Goal: Complete application form

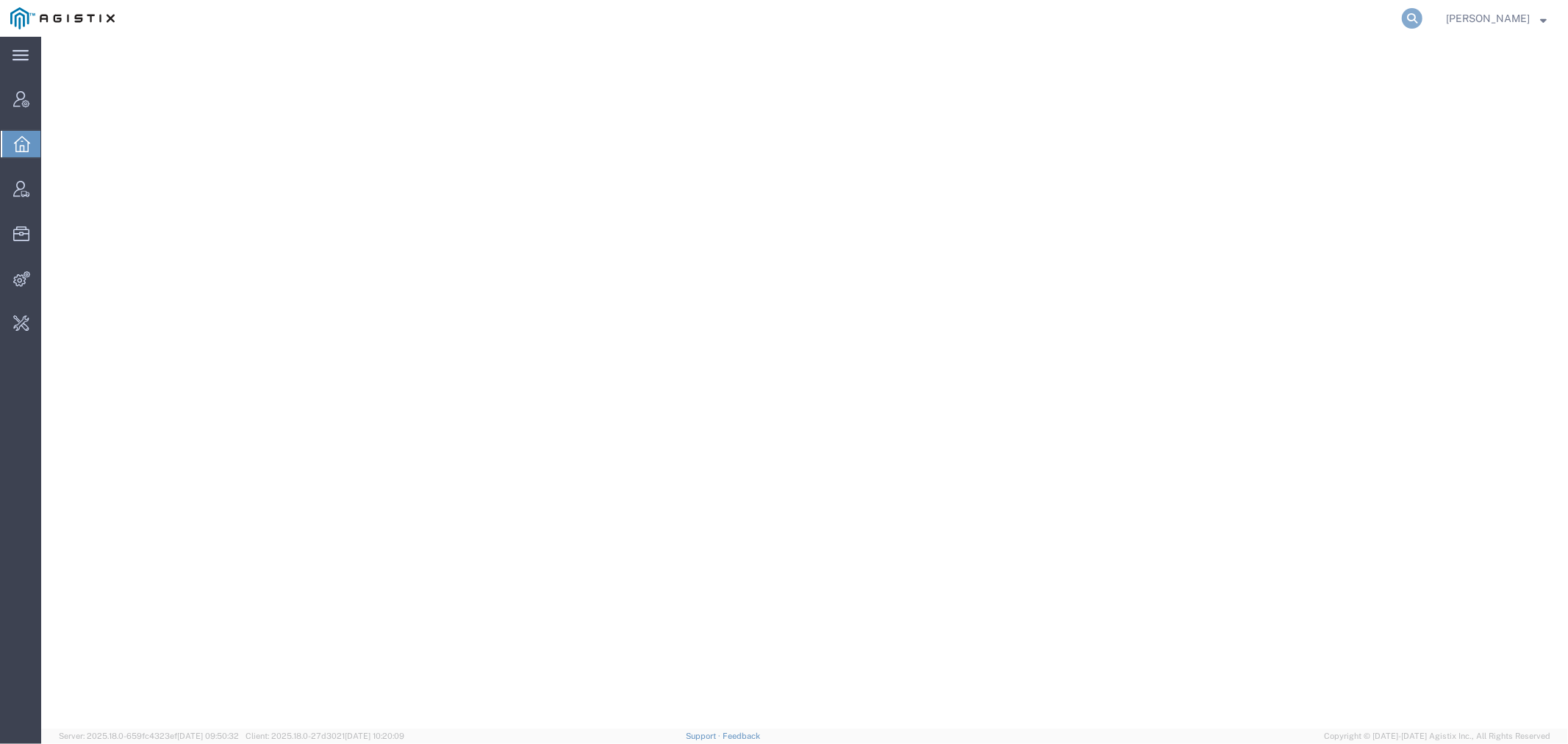
click at [1422, 16] on icon at bounding box center [1412, 18] width 21 height 21
paste input "56729513"
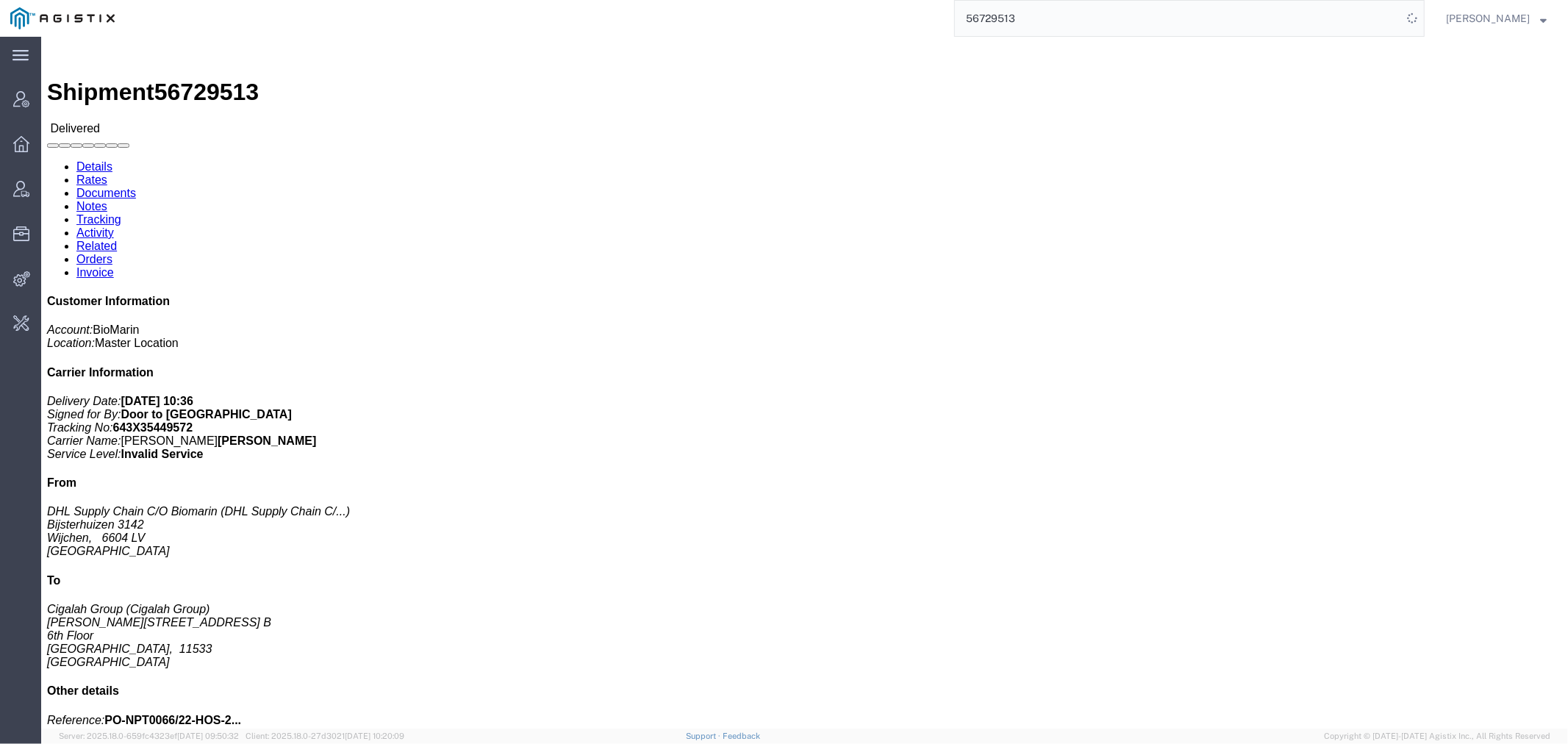
click at [803, 18] on div "56729513" at bounding box center [774, 18] width 1300 height 37
paste input "5"
drag, startPoint x: 1071, startPoint y: 24, endPoint x: 682, endPoint y: 18, distance: 389.0
click at [798, 1] on div "56729515" at bounding box center [774, 18] width 1300 height 37
paste input "1408"
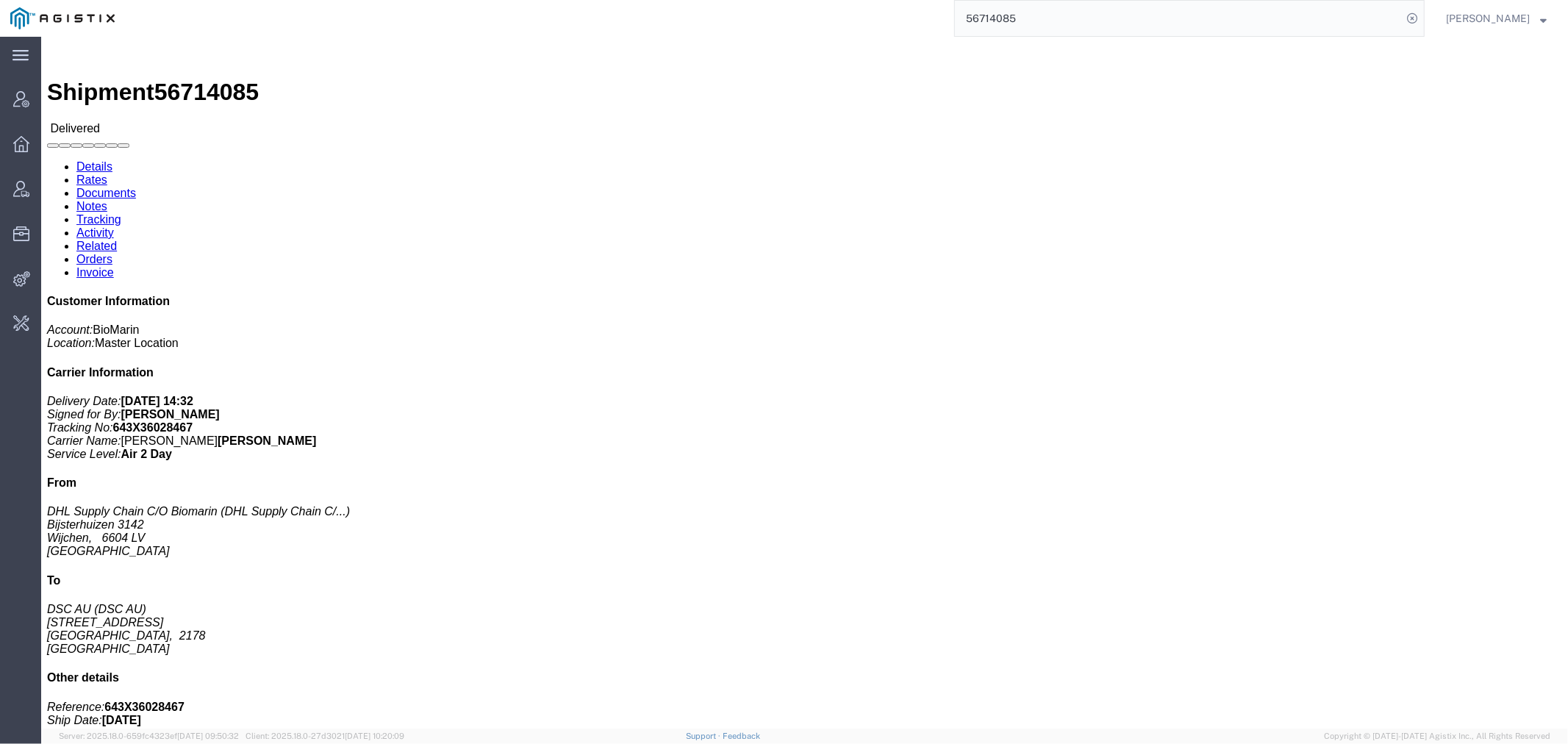
click div "[MEDICAL_DATA] COMMLAUSTRALIA/NEW ZEALAND Medicaments, consisting, mixed Pieces…"
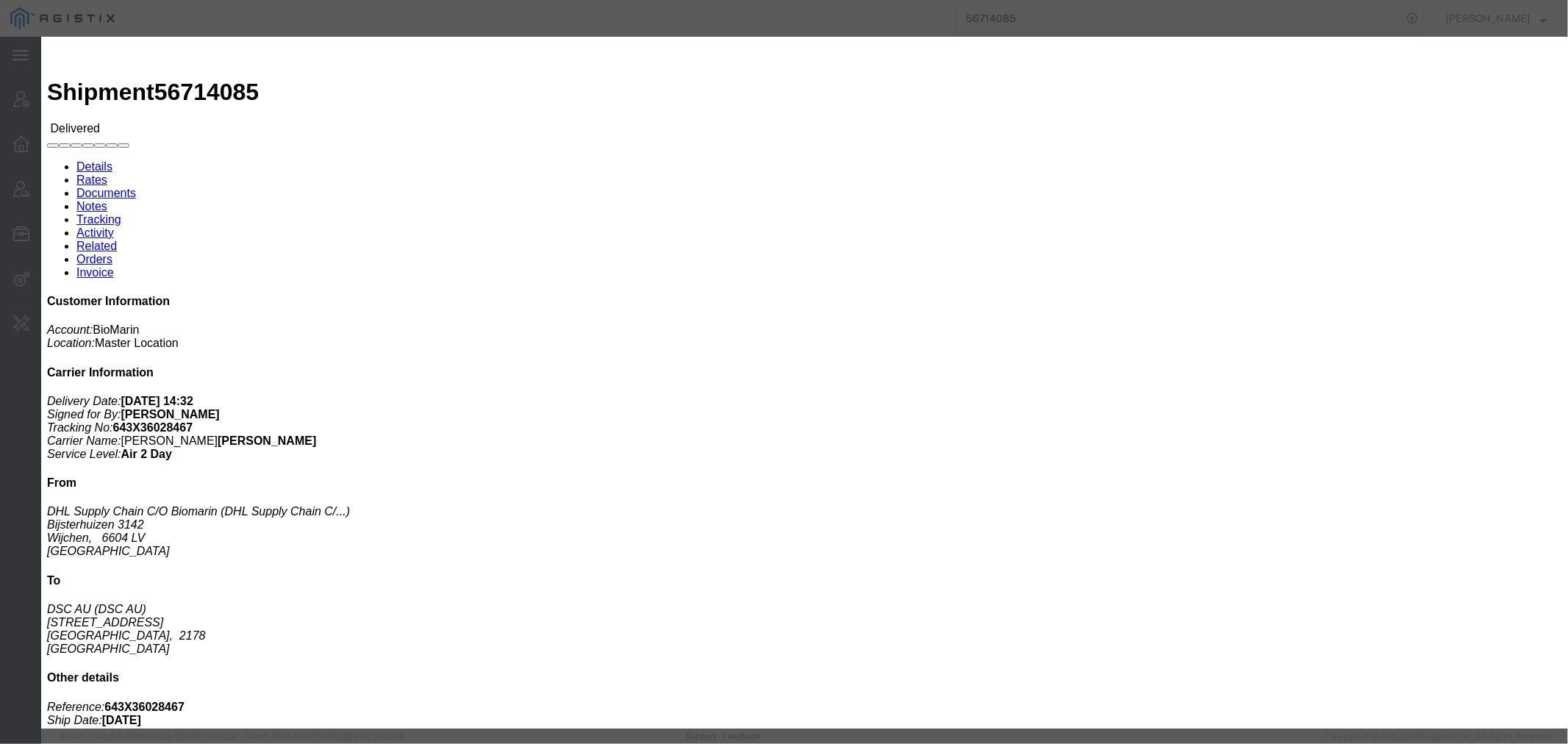
drag, startPoint x: 1155, startPoint y: 39, endPoint x: 16, endPoint y: 76, distance: 1139.6
click icon "button"
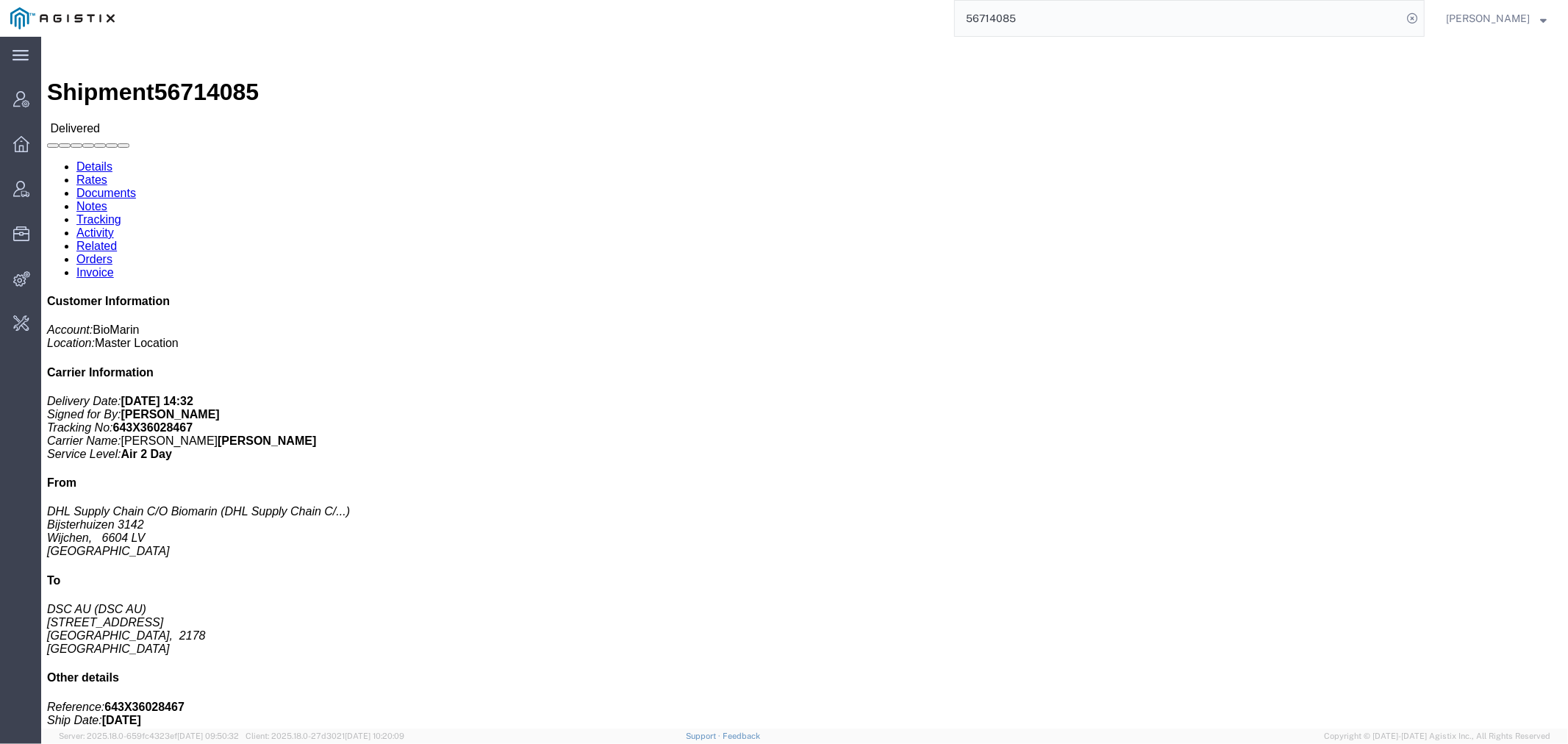
click at [1040, 24] on input "56714085" at bounding box center [1178, 18] width 447 height 35
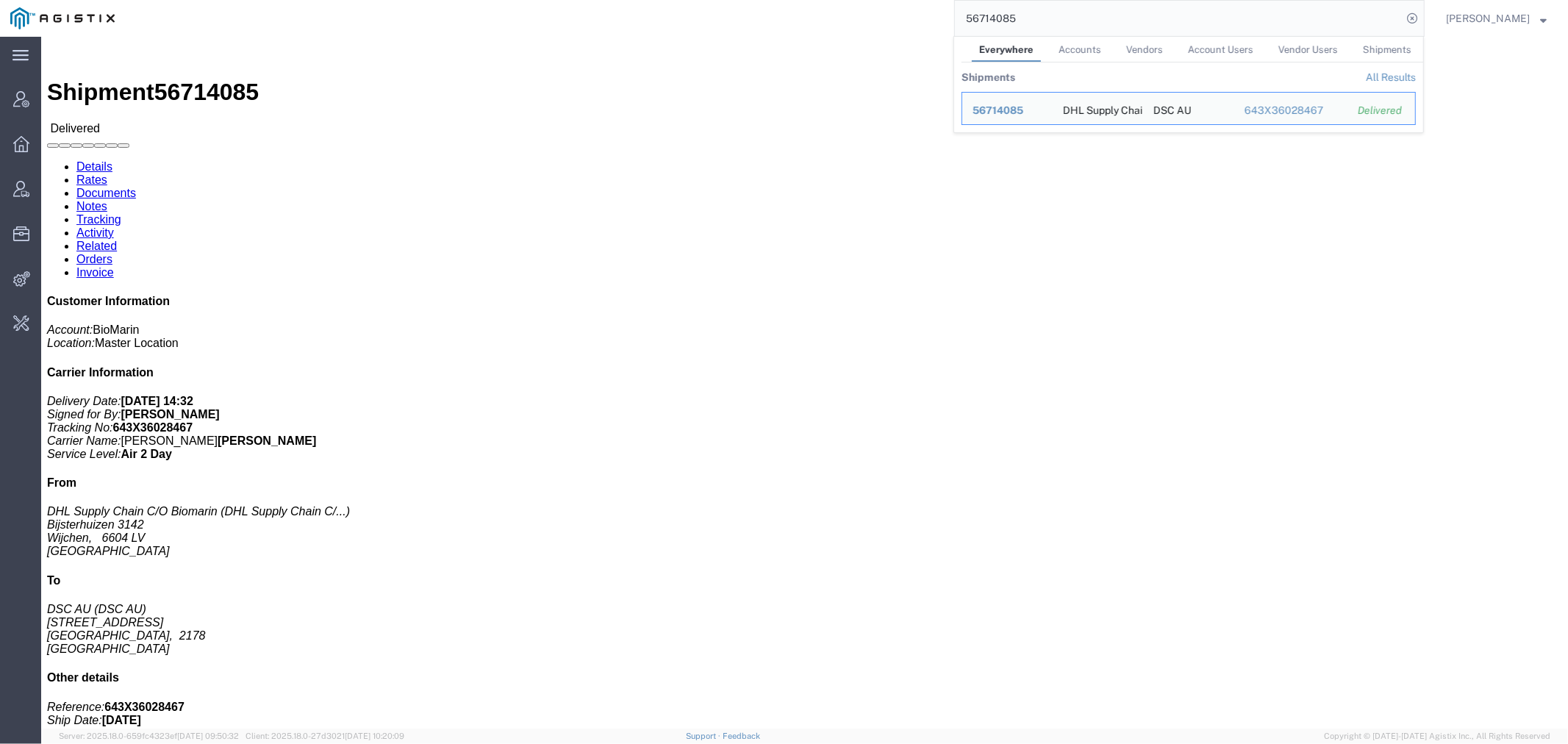
drag, startPoint x: 1039, startPoint y: 22, endPoint x: 793, endPoint y: 22, distance: 246.0
click at [831, 22] on div "56714085 Everywhere Accounts Vendors Account Users Vendor Users Shipments Shipm…" at bounding box center [774, 18] width 1300 height 37
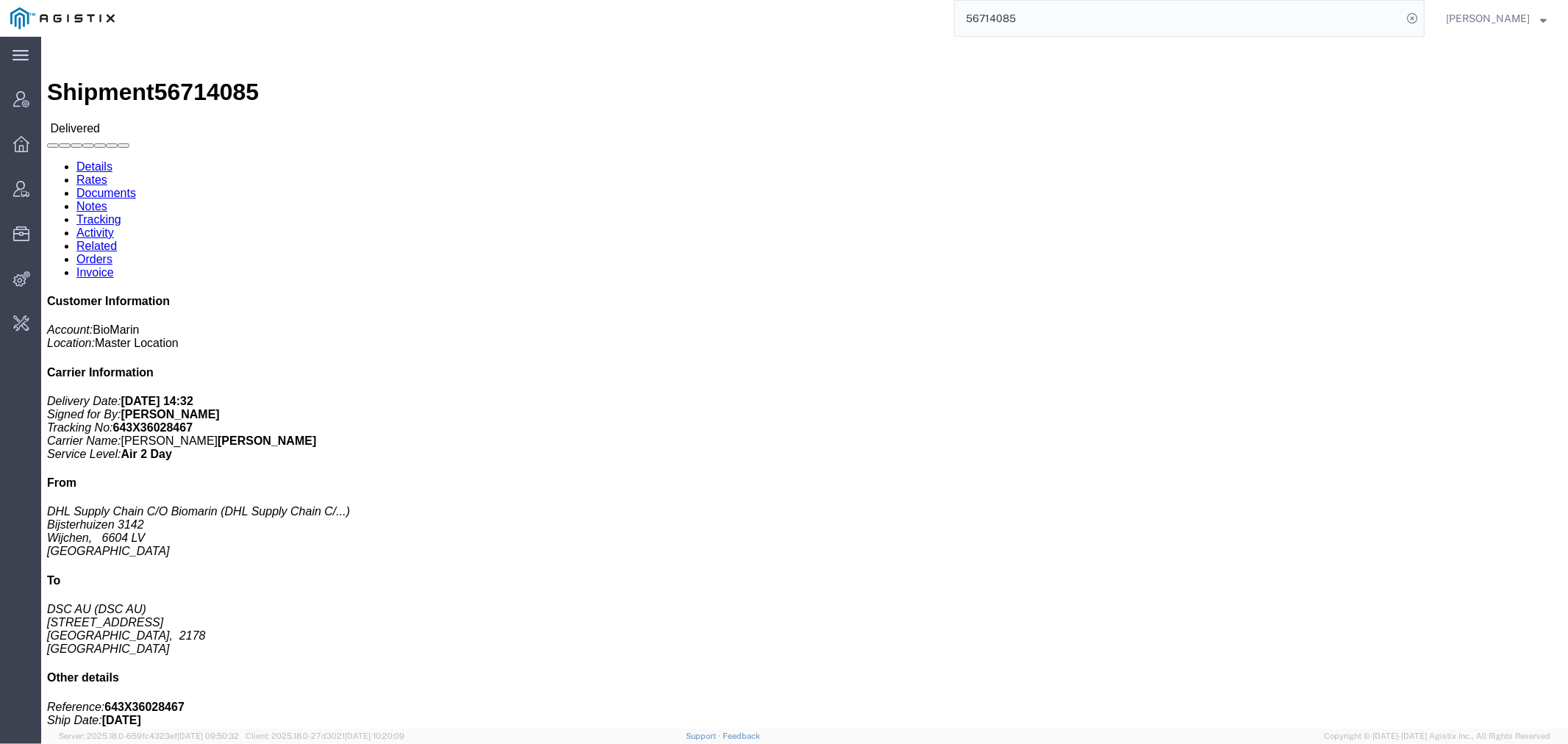
paste input "29513"
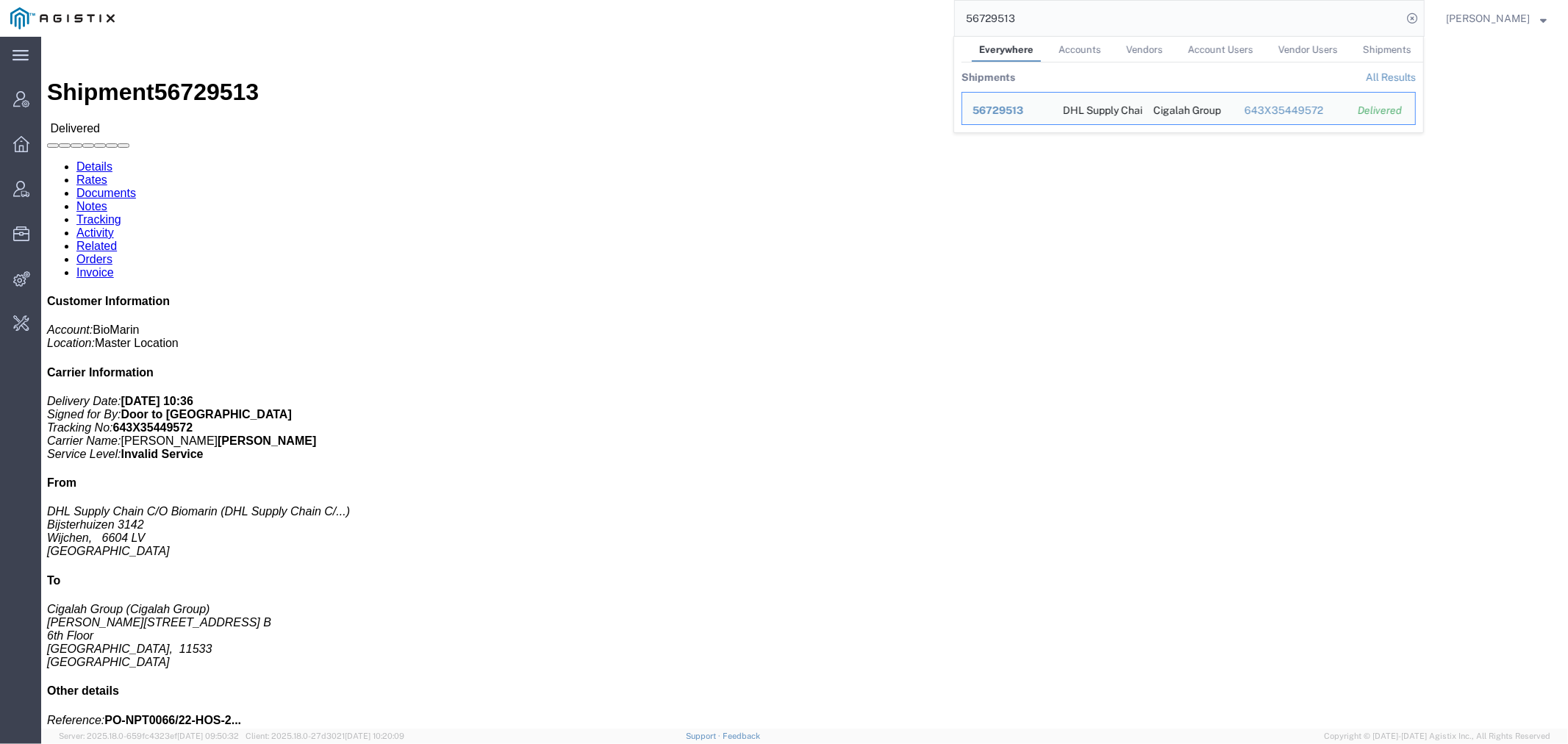
drag, startPoint x: 1054, startPoint y: 11, endPoint x: 562, endPoint y: 13, distance: 492.0
click at [651, 13] on div "56729513 Everywhere Accounts Vendors Account Users Vendor Users Shipments Shipm…" at bounding box center [774, 18] width 1300 height 37
paste input "5"
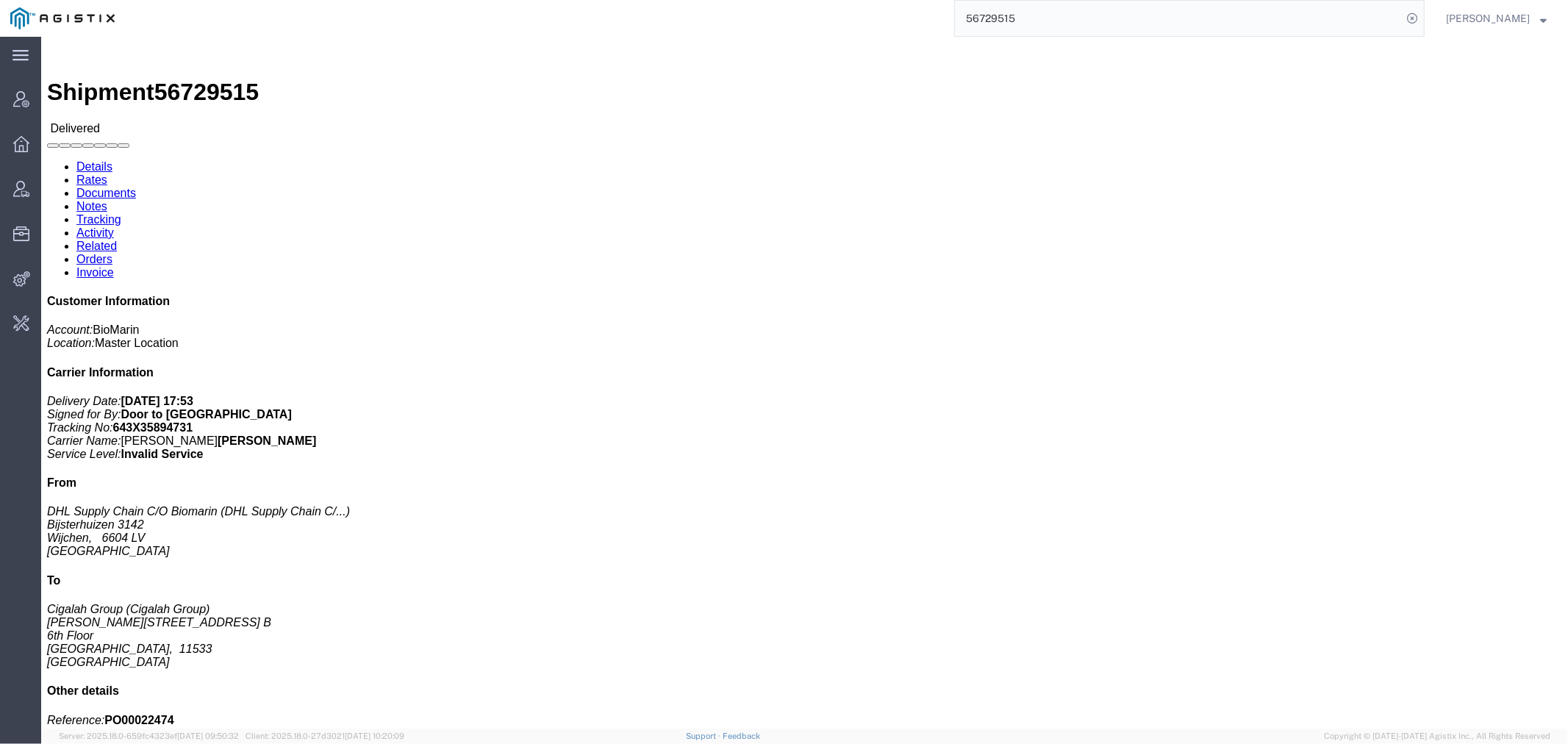
click h3 "VOX 10X 0.56MG/VL 10X 0.7ML/DWS IE ES PT"
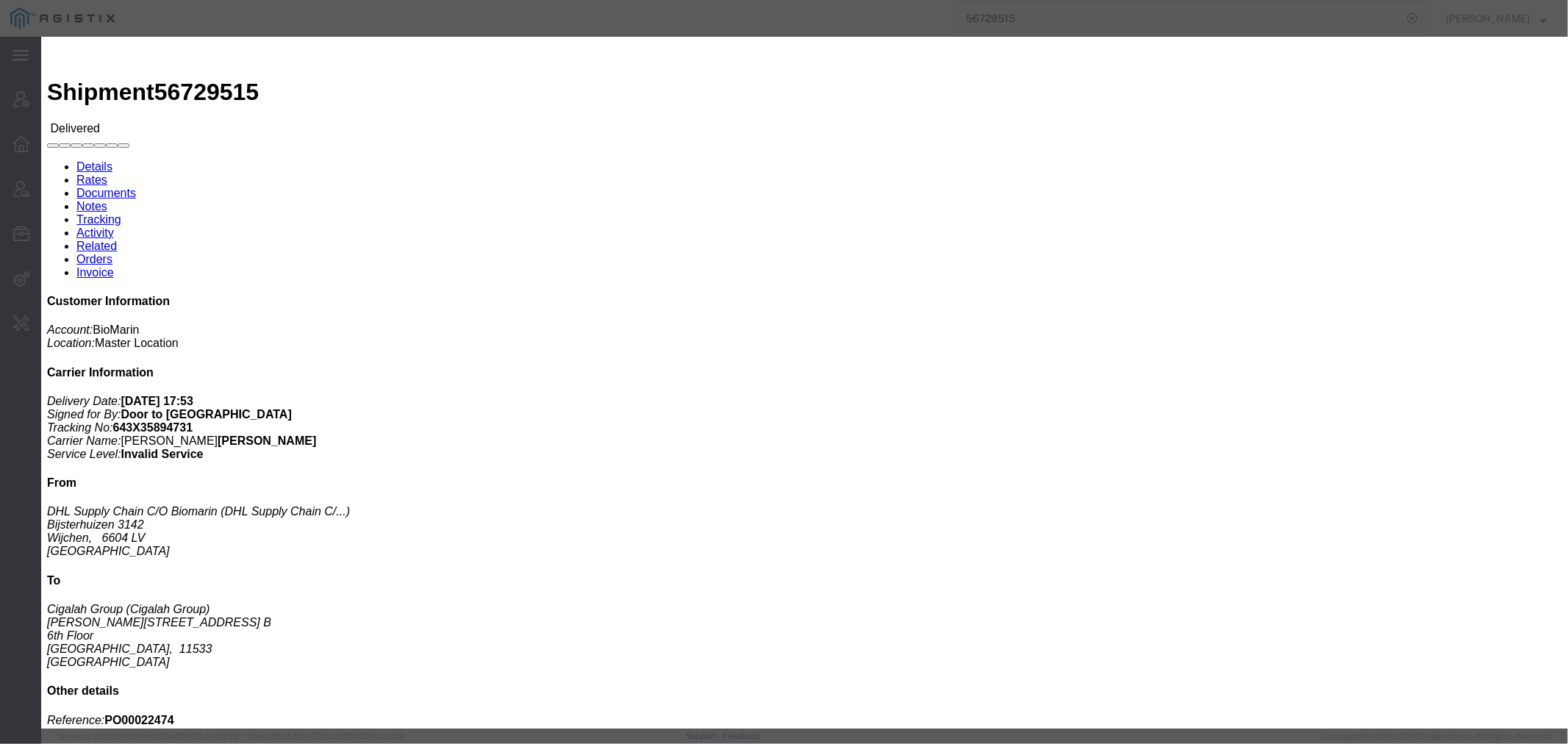
click h2
click icon "button"
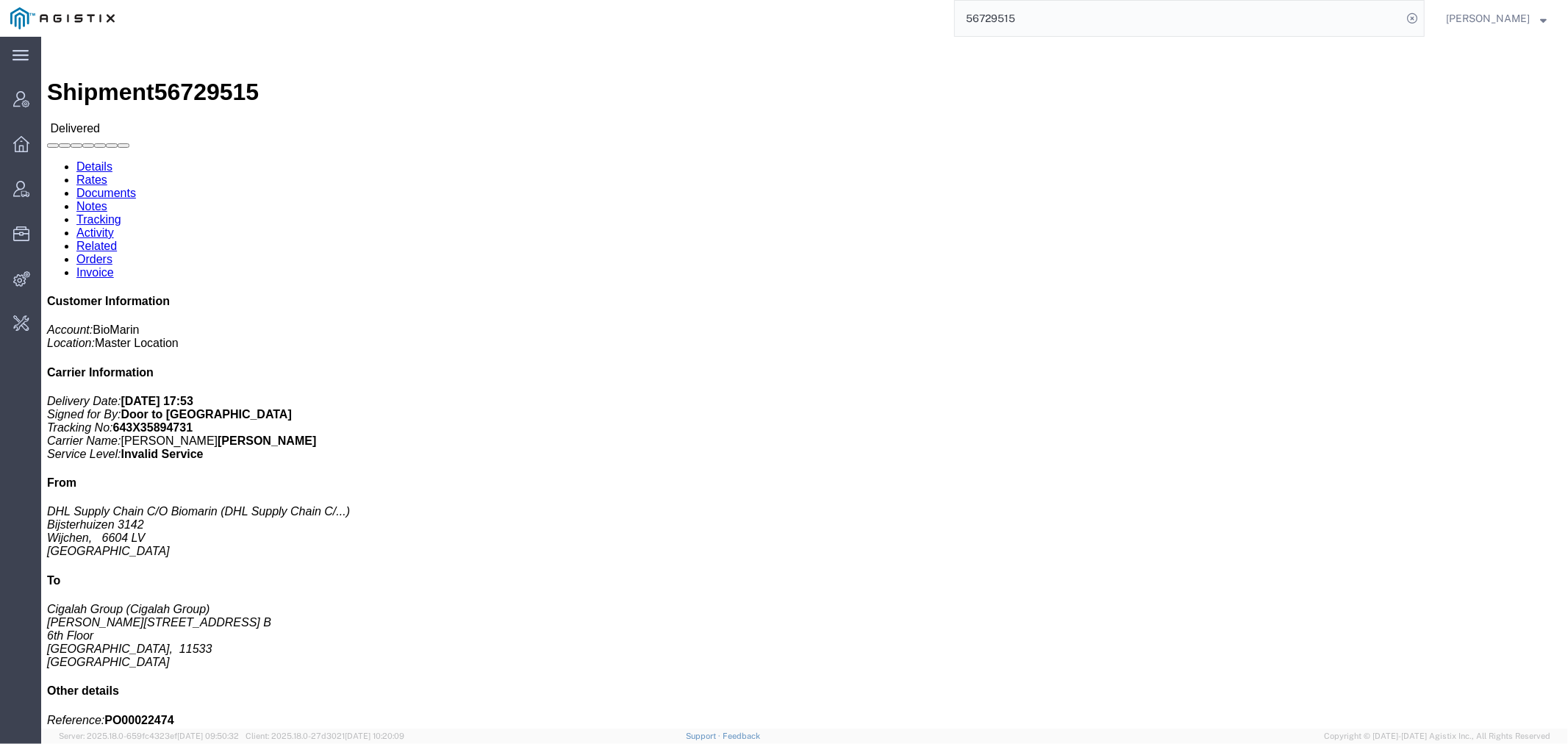
click at [1011, 17] on input "56729515" at bounding box center [1178, 18] width 447 height 35
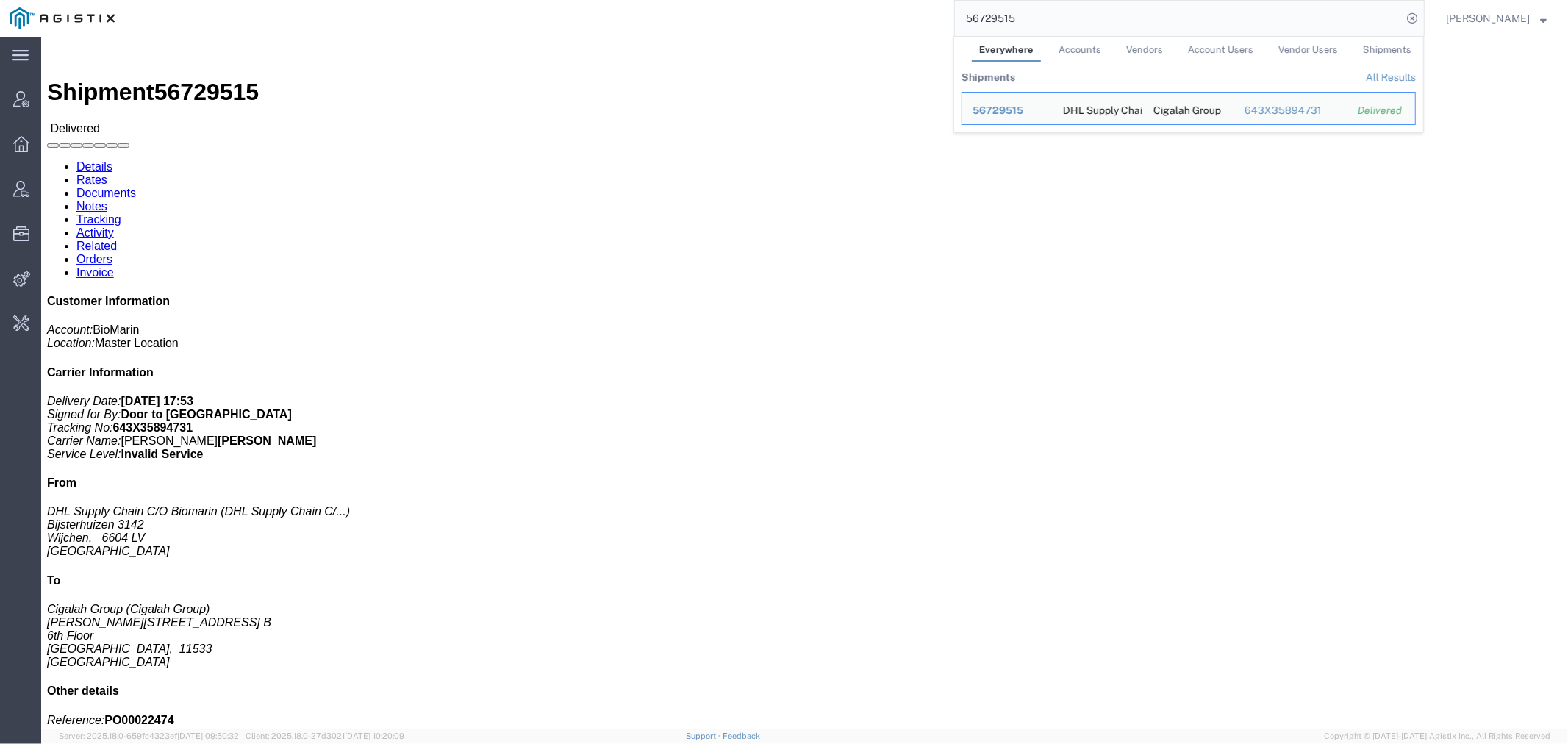
click at [1011, 17] on input "56729515" at bounding box center [1178, 18] width 447 height 35
paste input "1408"
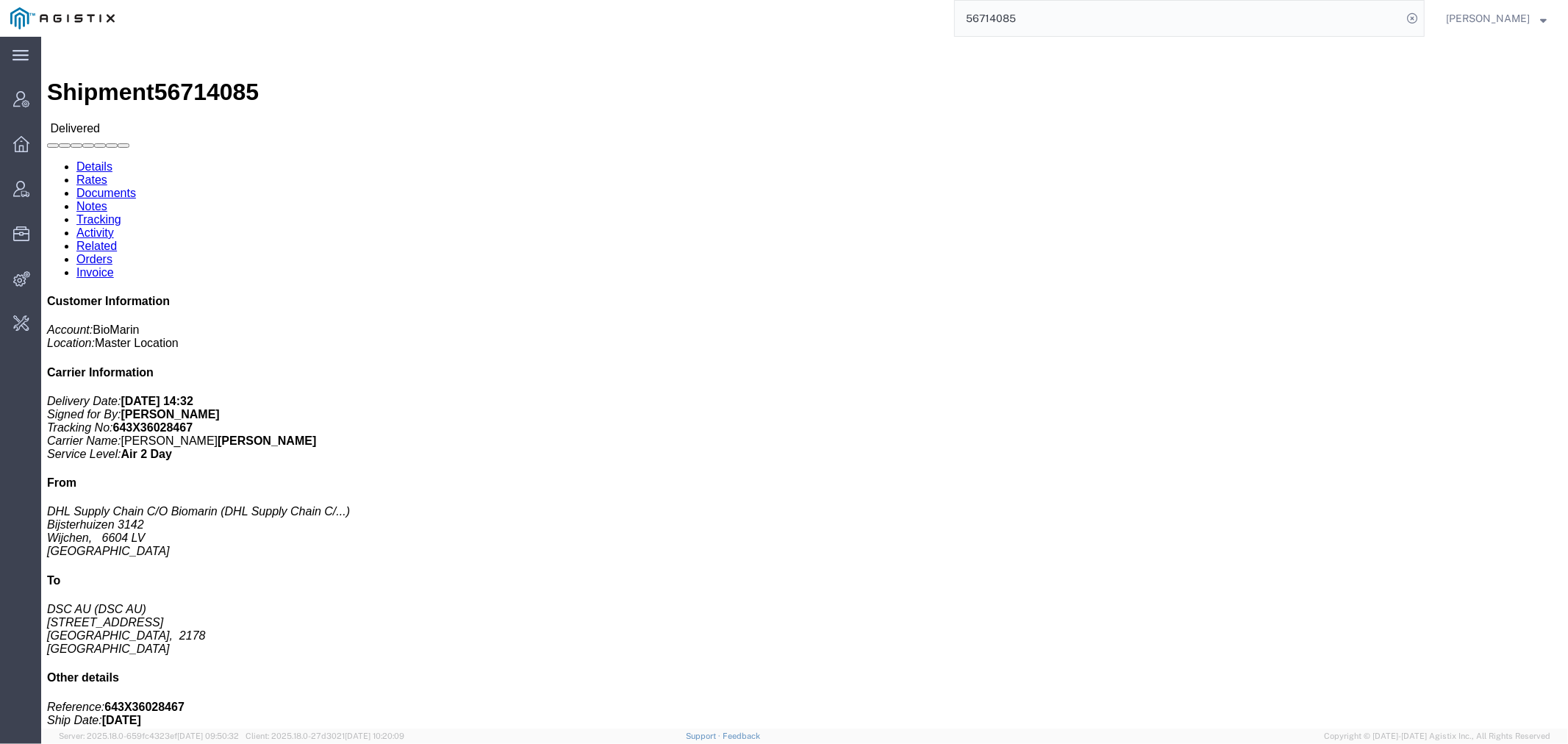
click div "[MEDICAL_DATA] COMMLAUSTRALIA/NEW ZEALAND Medicaments, consisting, mixed Pieces…"
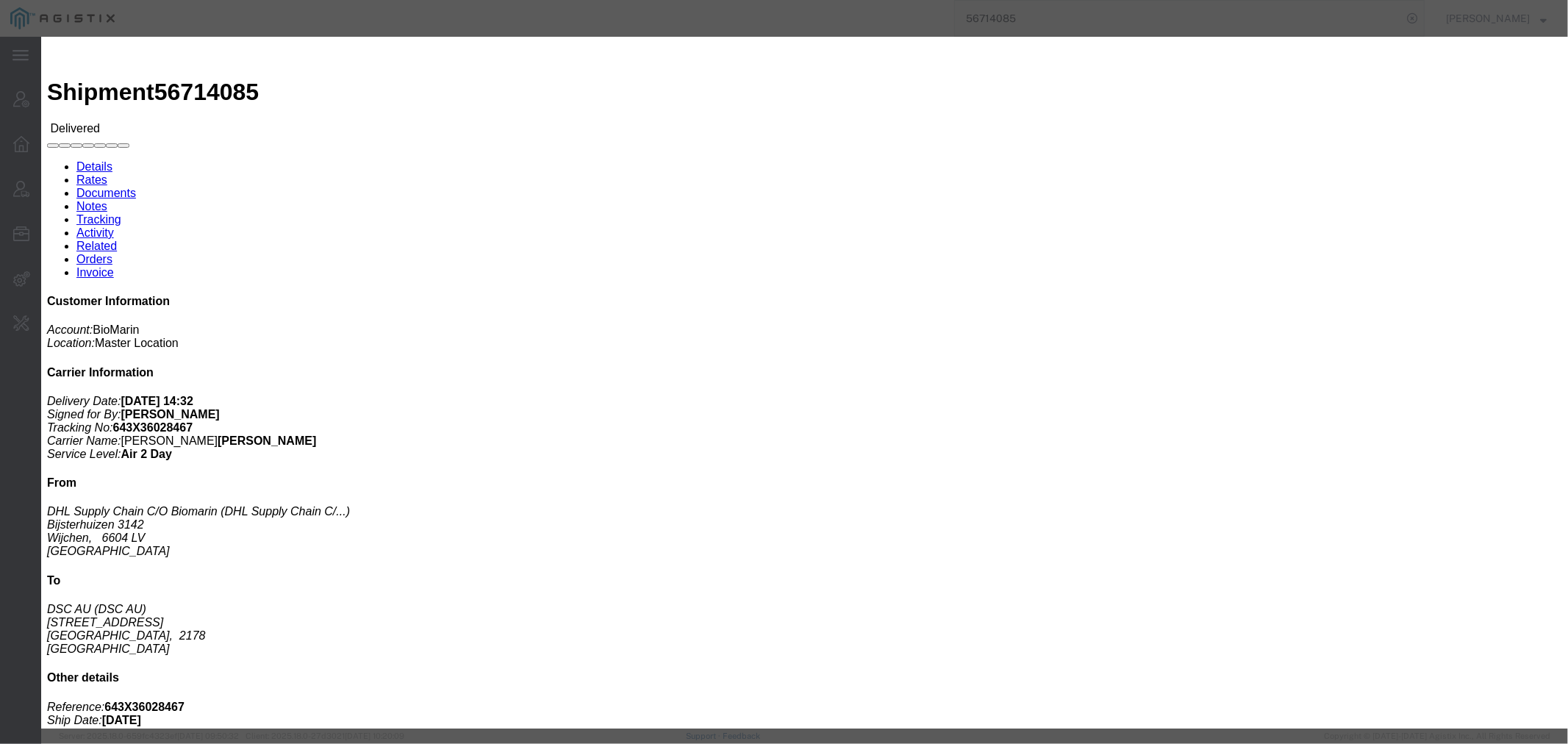
click icon "button"
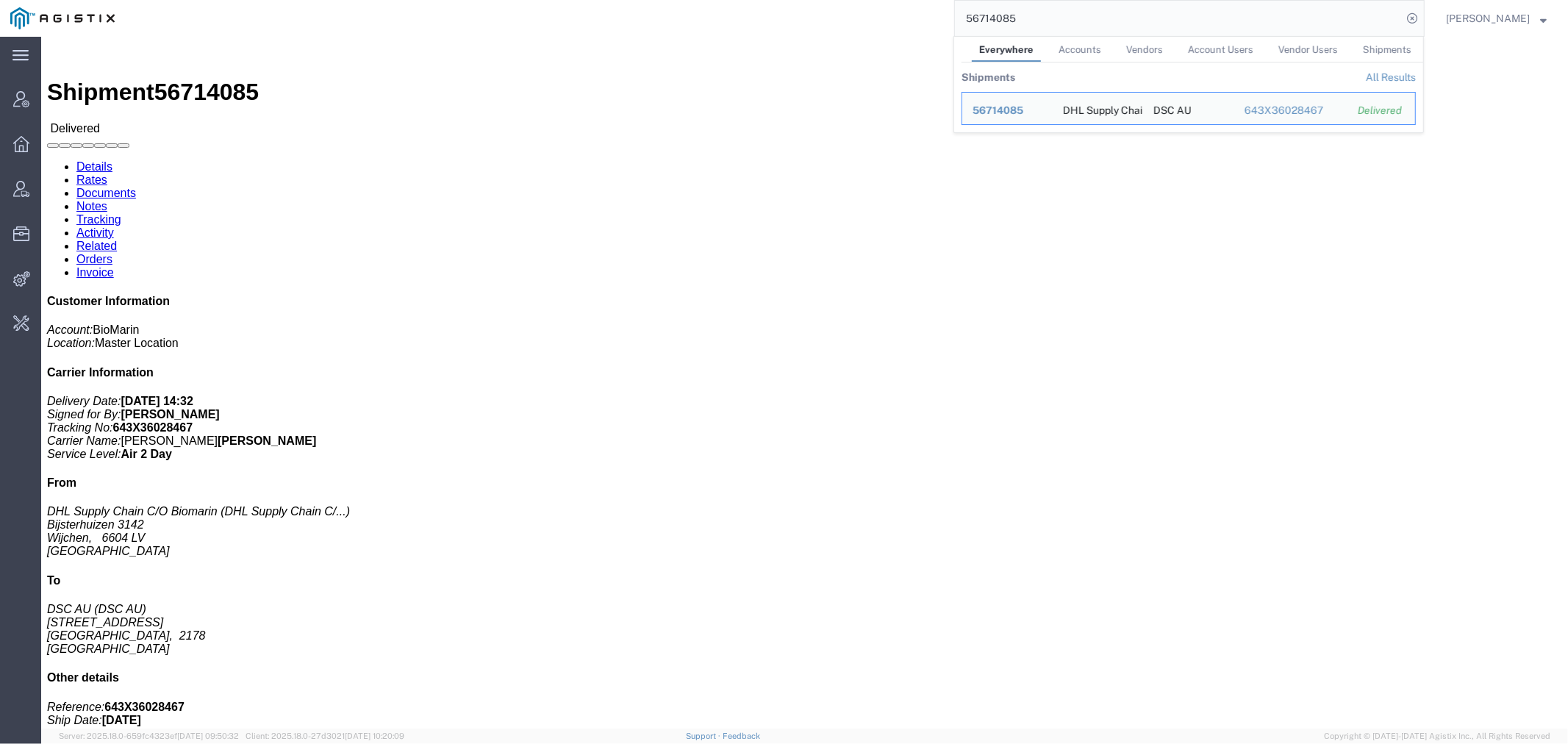
drag, startPoint x: 1092, startPoint y: 18, endPoint x: 689, endPoint y: 33, distance: 403.3
click at [689, 33] on div "56714085 Everywhere Accounts Vendors Account Users Vendor Users Shipments Shipm…" at bounding box center [774, 18] width 1300 height 37
drag, startPoint x: 1077, startPoint y: 12, endPoint x: 659, endPoint y: 35, distance: 418.6
click at [743, 17] on div "56714085 Everywhere Accounts Vendors Account Users Vendor Users Shipments Shipm…" at bounding box center [774, 18] width 1300 height 37
paste input "681611"
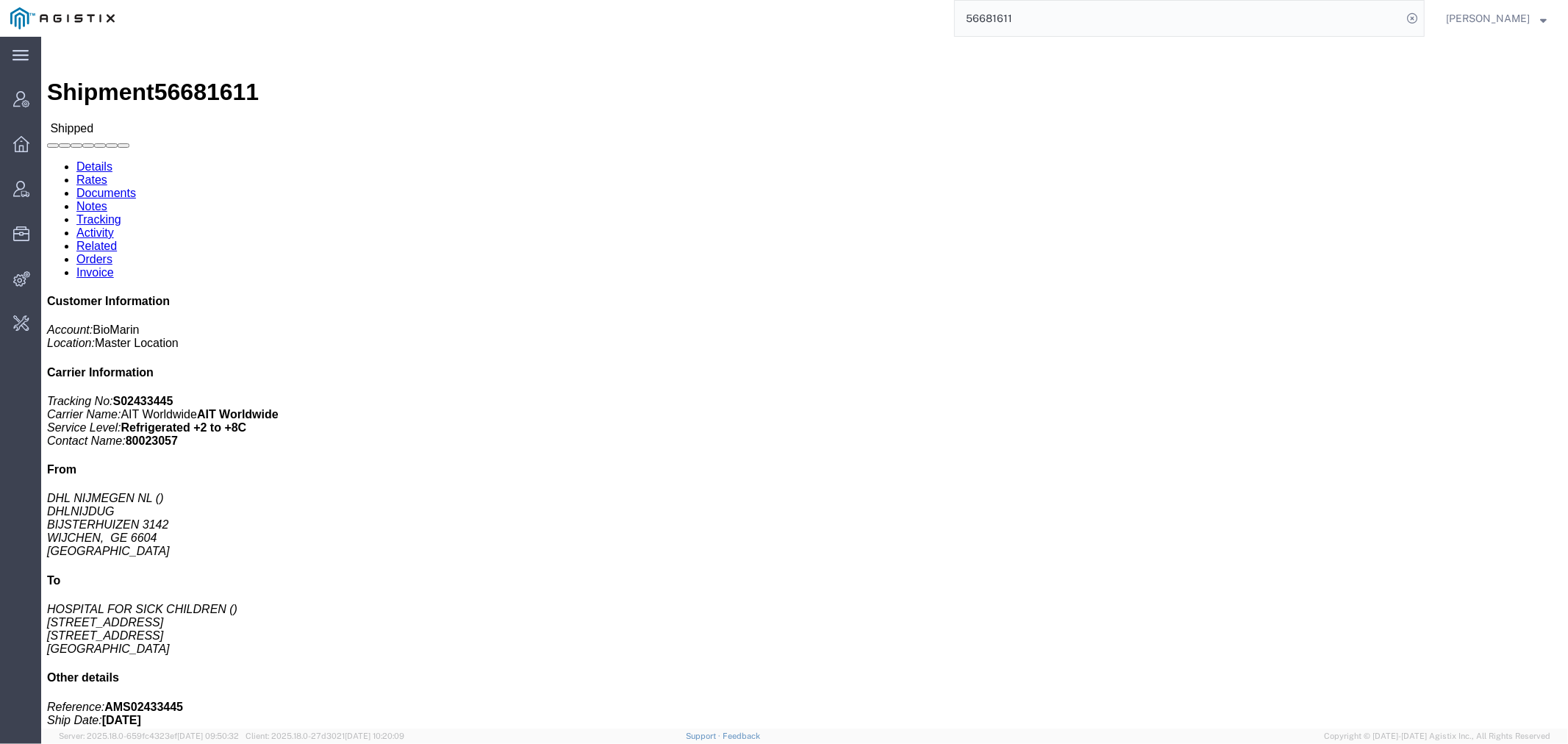
drag, startPoint x: 1044, startPoint y: 14, endPoint x: 774, endPoint y: 33, distance: 270.7
click at [851, 18] on div "56681611" at bounding box center [774, 18] width 1300 height 37
paste input "888"
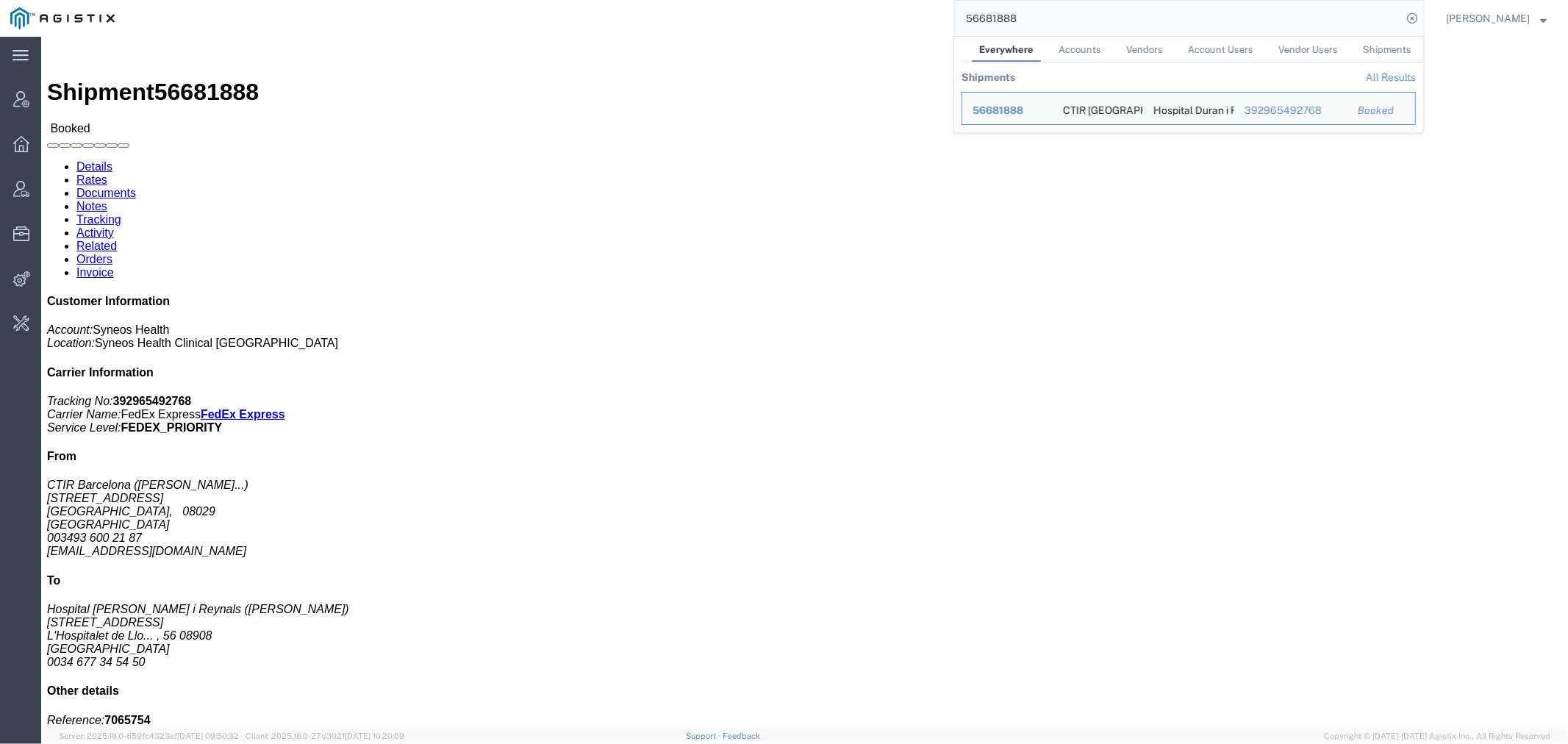
drag, startPoint x: 909, startPoint y: 14, endPoint x: 702, endPoint y: 34, distance: 208.0
click at [759, 24] on div "56681888 Everywhere Accounts Vendors Account Users Vendor Users Shipments Shipm…" at bounding box center [774, 18] width 1300 height 37
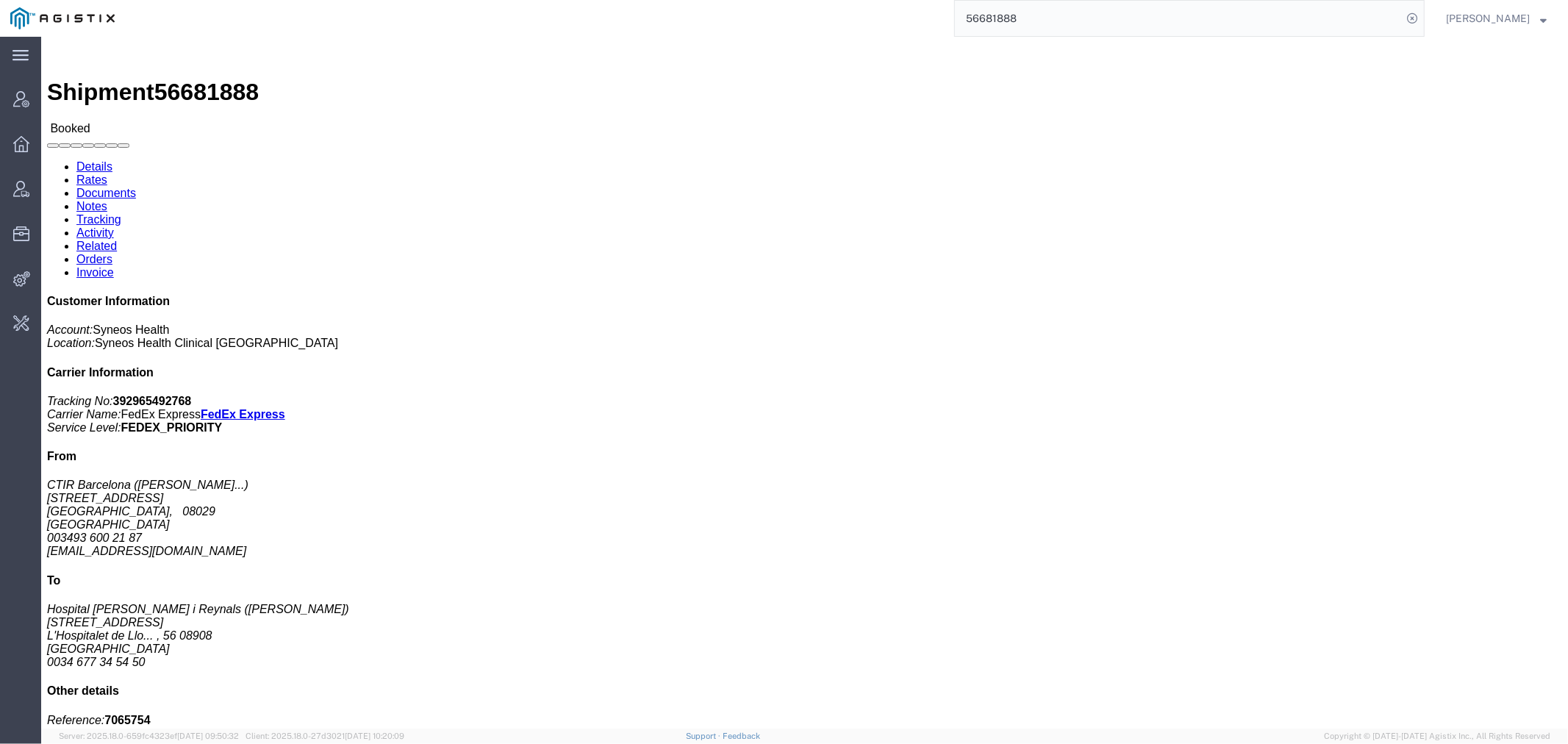
paste input "74494"
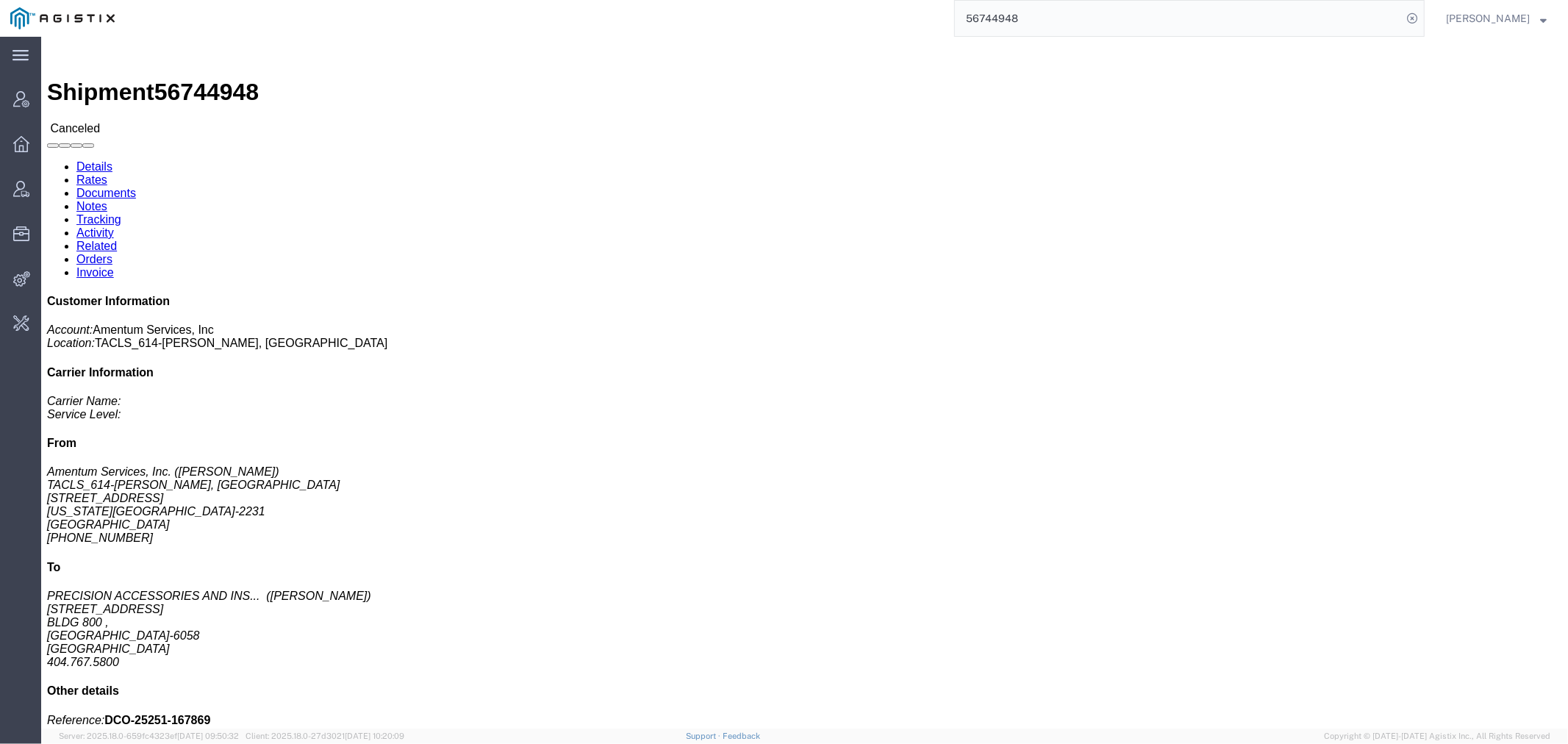
drag, startPoint x: 1079, startPoint y: 22, endPoint x: 818, endPoint y: 12, distance: 261.2
click at [899, 10] on div "56744948" at bounding box center [774, 18] width 1300 height 37
paste input "3691"
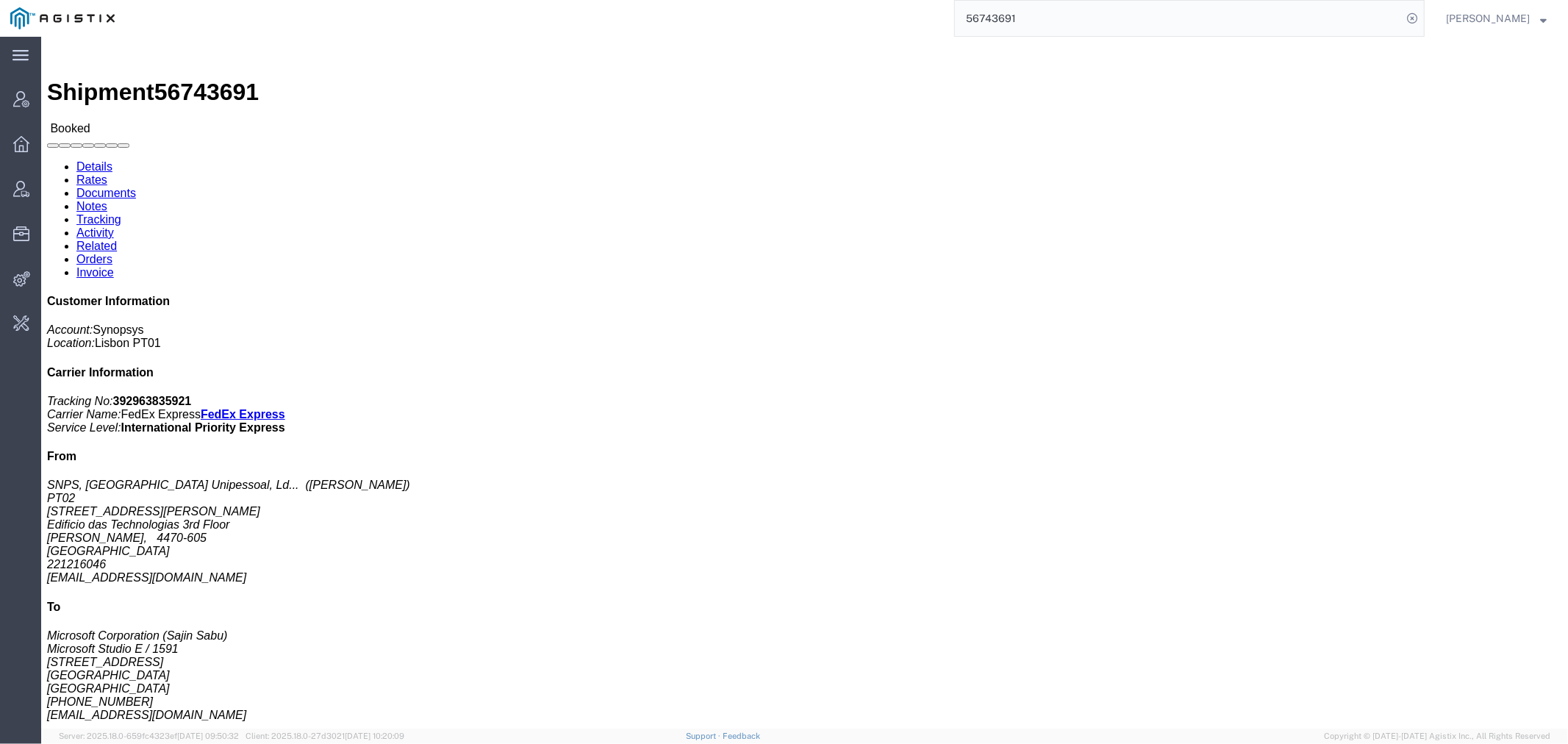
drag, startPoint x: 946, startPoint y: 2, endPoint x: 758, endPoint y: 2, distance: 188.0
click at [899, 2] on div "56743691" at bounding box center [774, 18] width 1300 height 37
paste input "720"
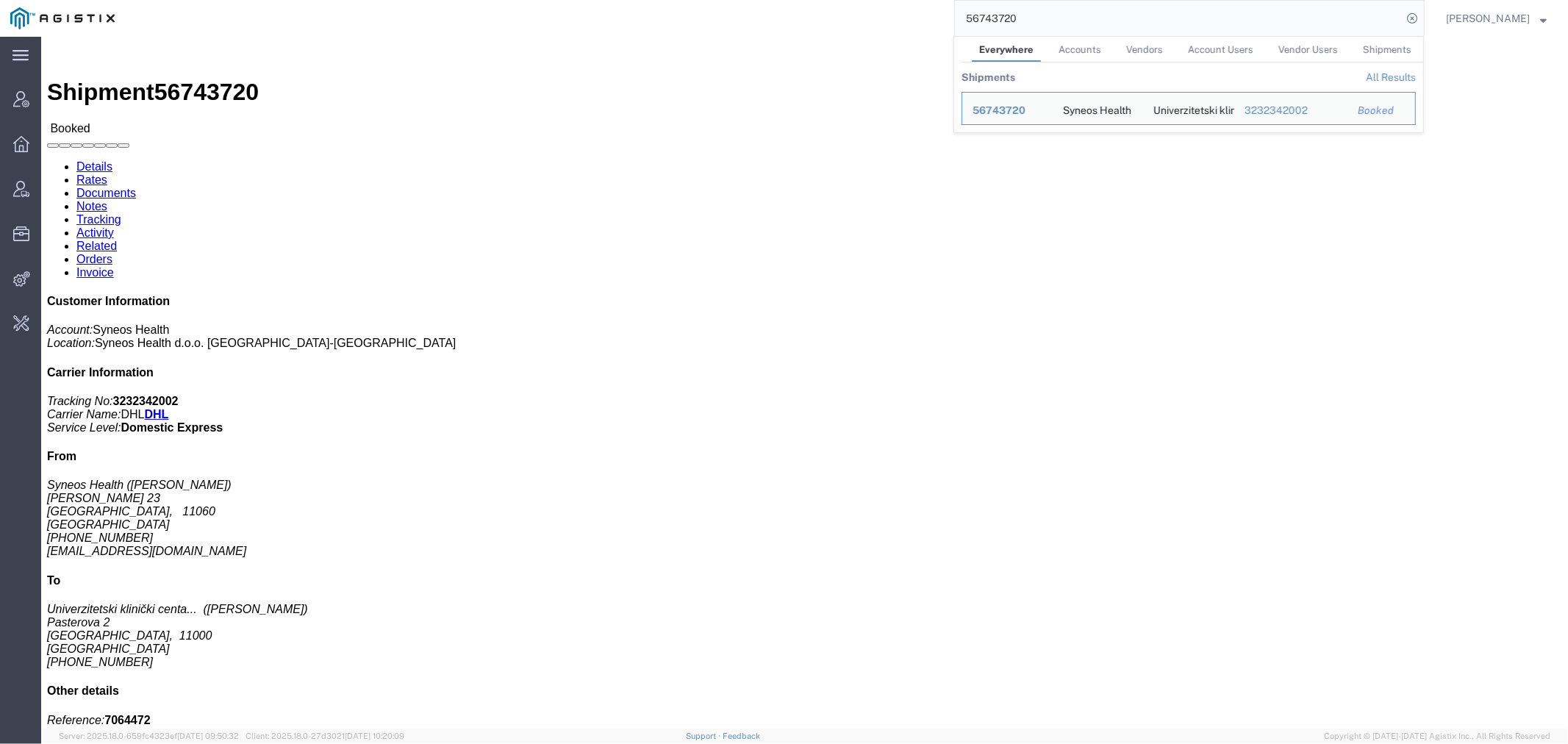
drag, startPoint x: 1106, startPoint y: 24, endPoint x: 776, endPoint y: 23, distance: 330.0
click at [778, 23] on div "56743720 Everywhere Accounts Vendors Account Users Vendor Users Shipments Shipm…" at bounding box center [774, 18] width 1300 height 37
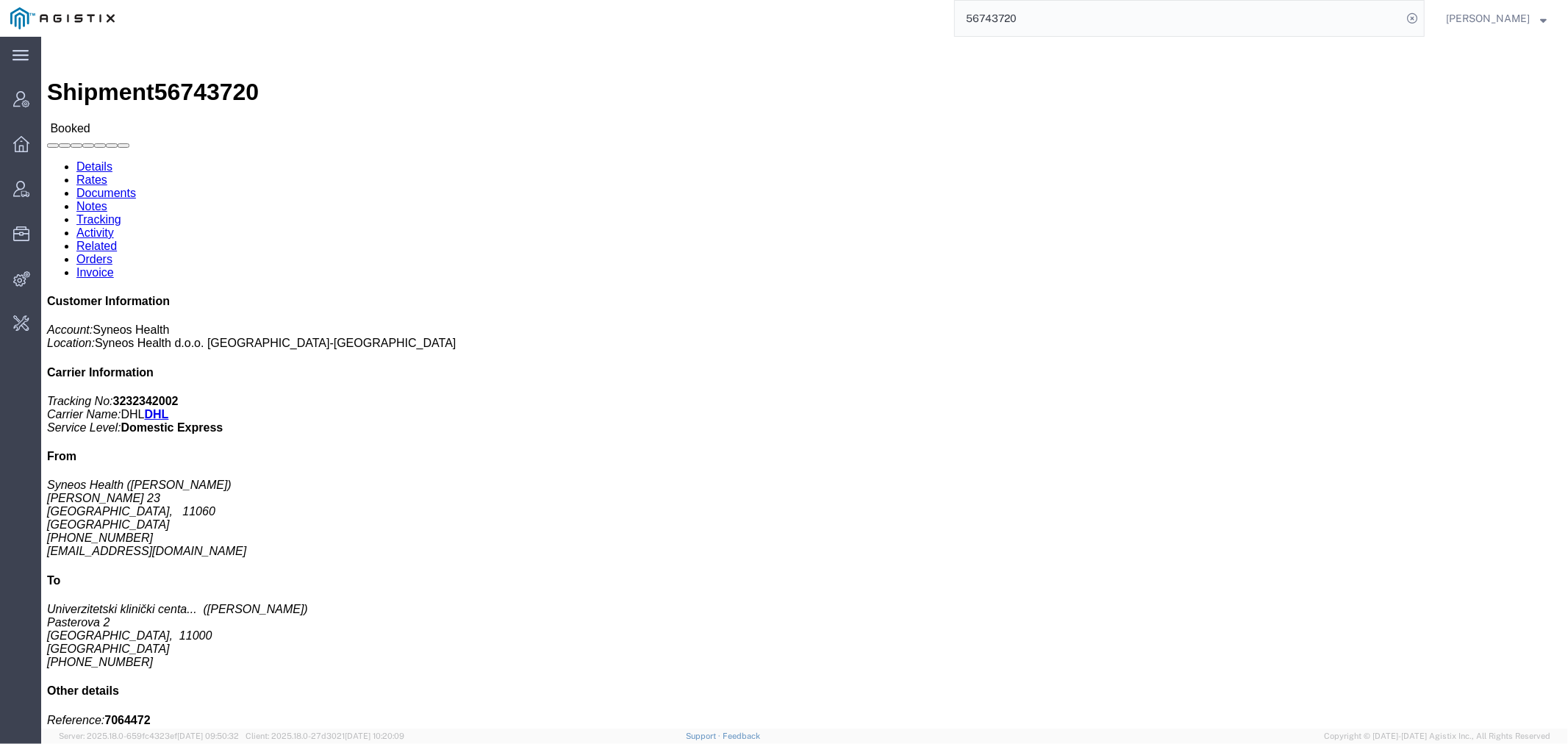
paste input "TACLS-25251-19289"
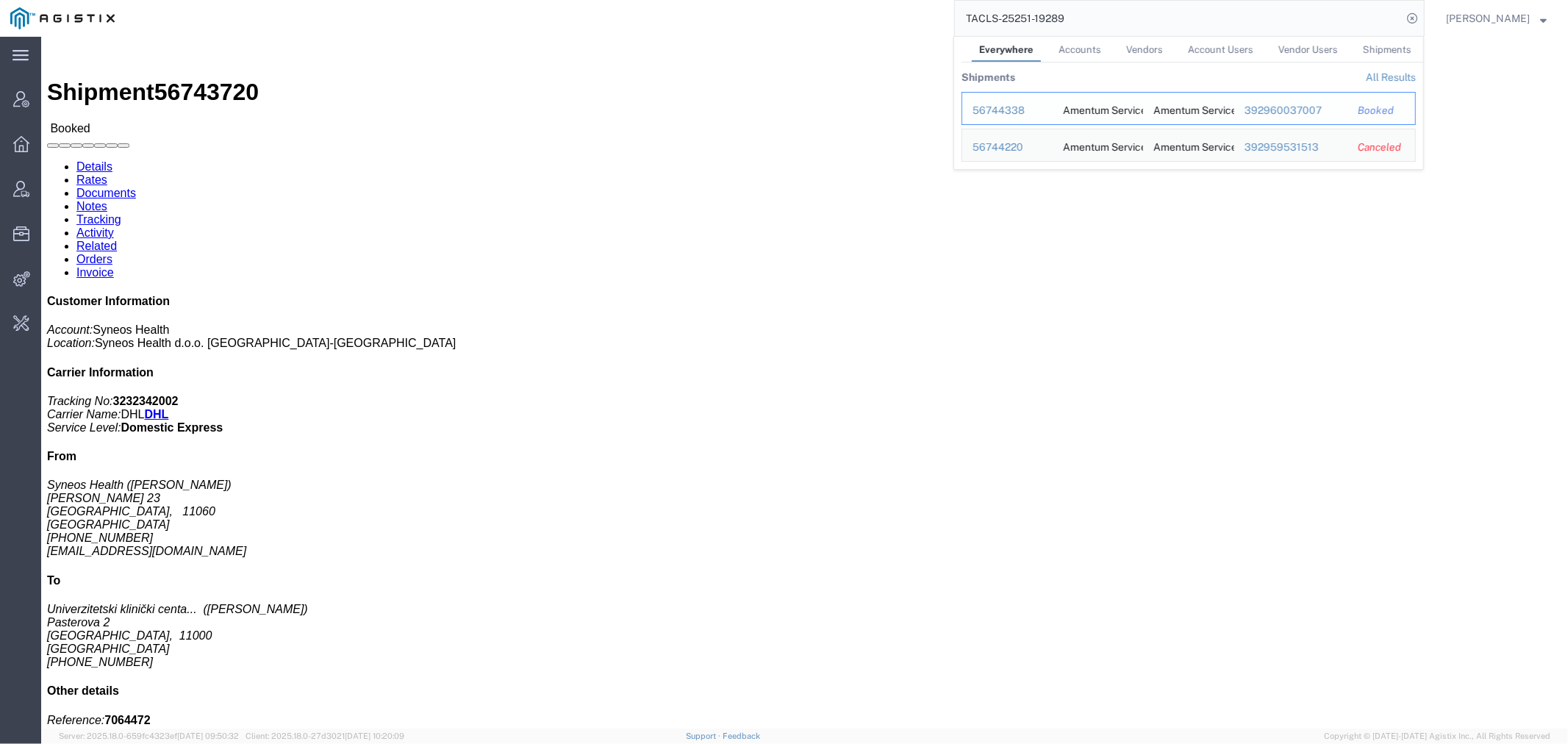
click at [1000, 106] on div "56744338" at bounding box center [1007, 111] width 70 height 15
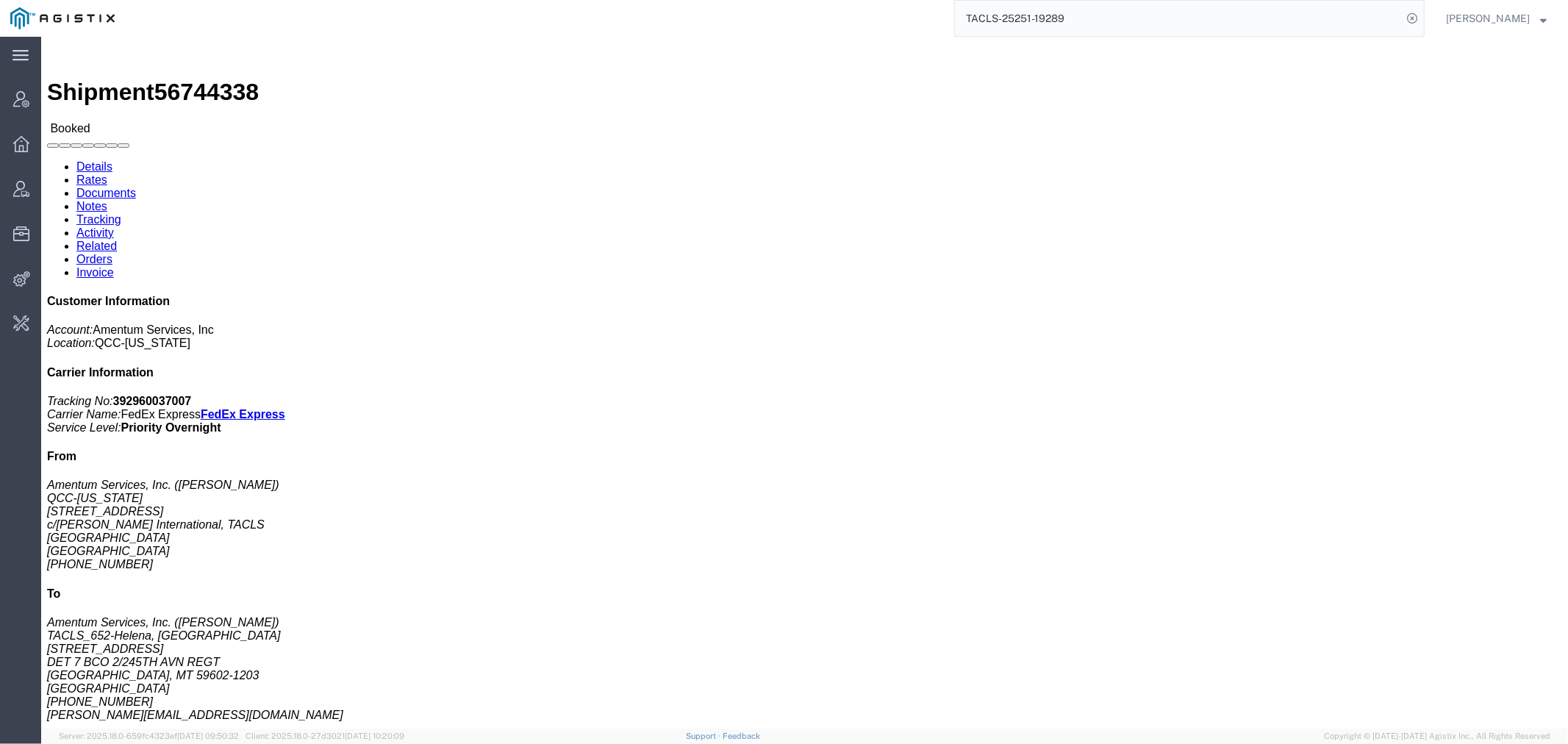
click span "56744338"
copy span "56744338"
drag, startPoint x: 1128, startPoint y: 175, endPoint x: 1144, endPoint y: 173, distance: 16.1
click p "Customer Ref: DCO-25251-167860 Booking Number: DCO-25251-167860 Project Number:…"
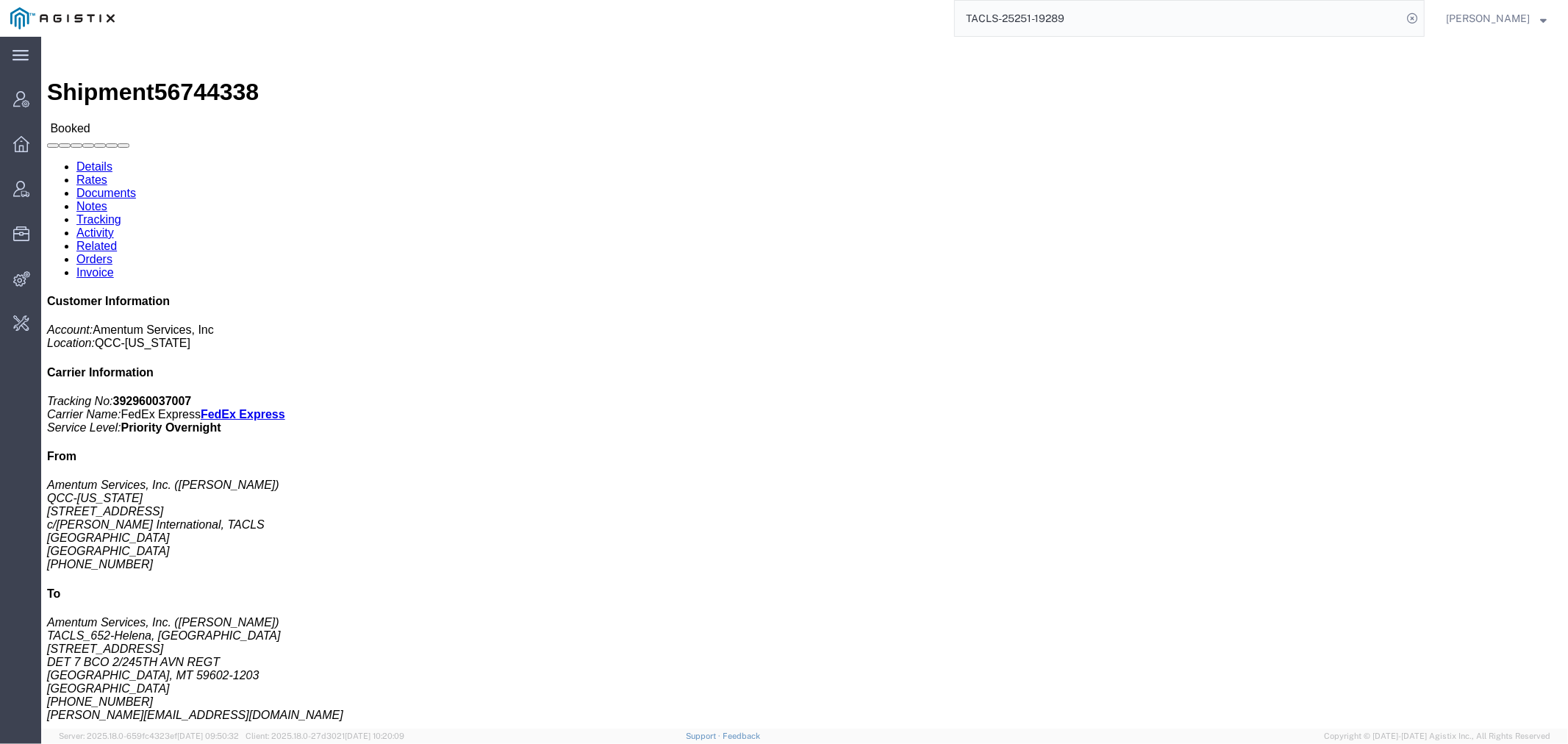
click div "Customer Information Account: Amentum Services, Inc Location: QCC-[US_STATE] Ca…"
click at [1109, 20] on input "TACLS-25251-19289" at bounding box center [1178, 18] width 447 height 35
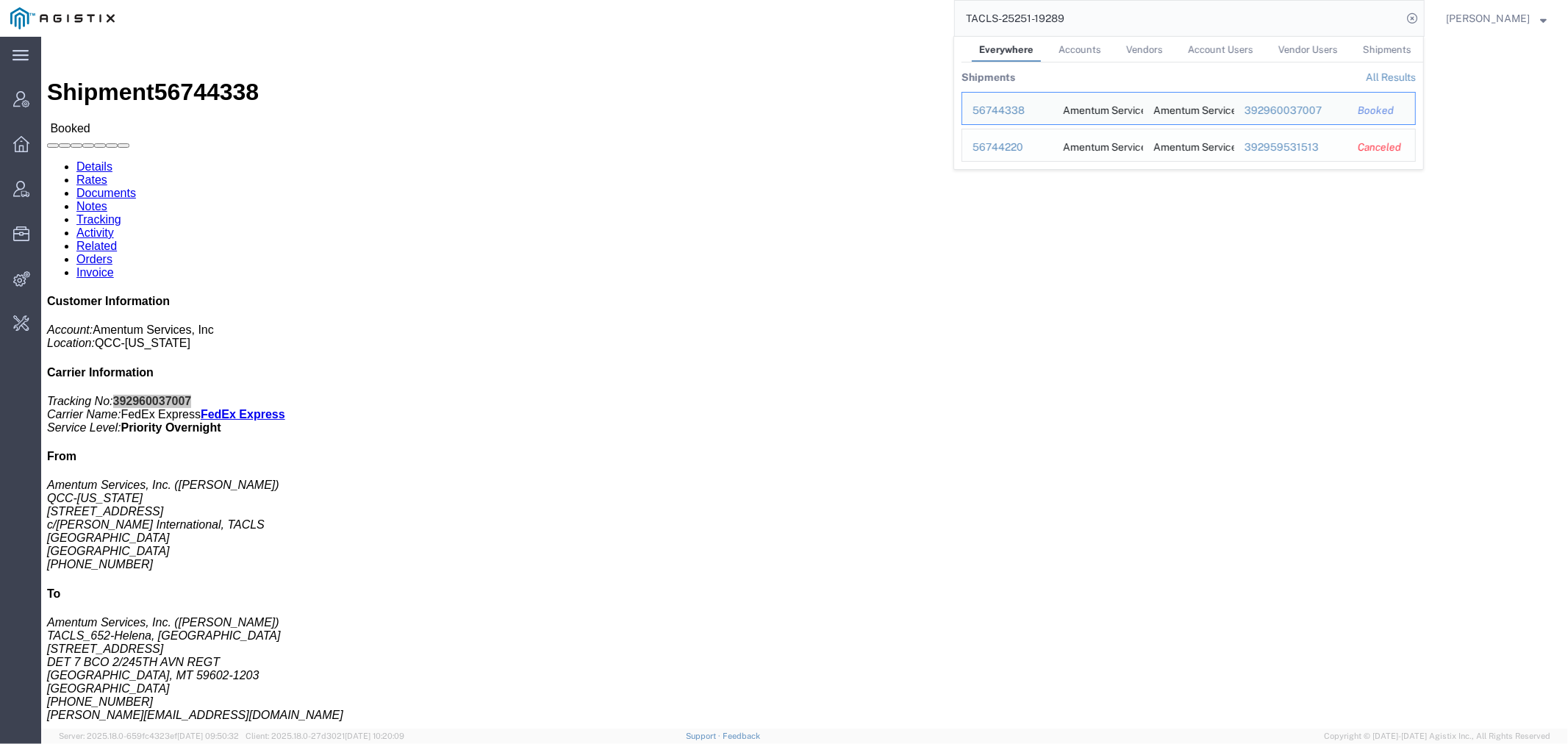
click at [1031, 146] on div "56744220" at bounding box center [1007, 147] width 70 height 15
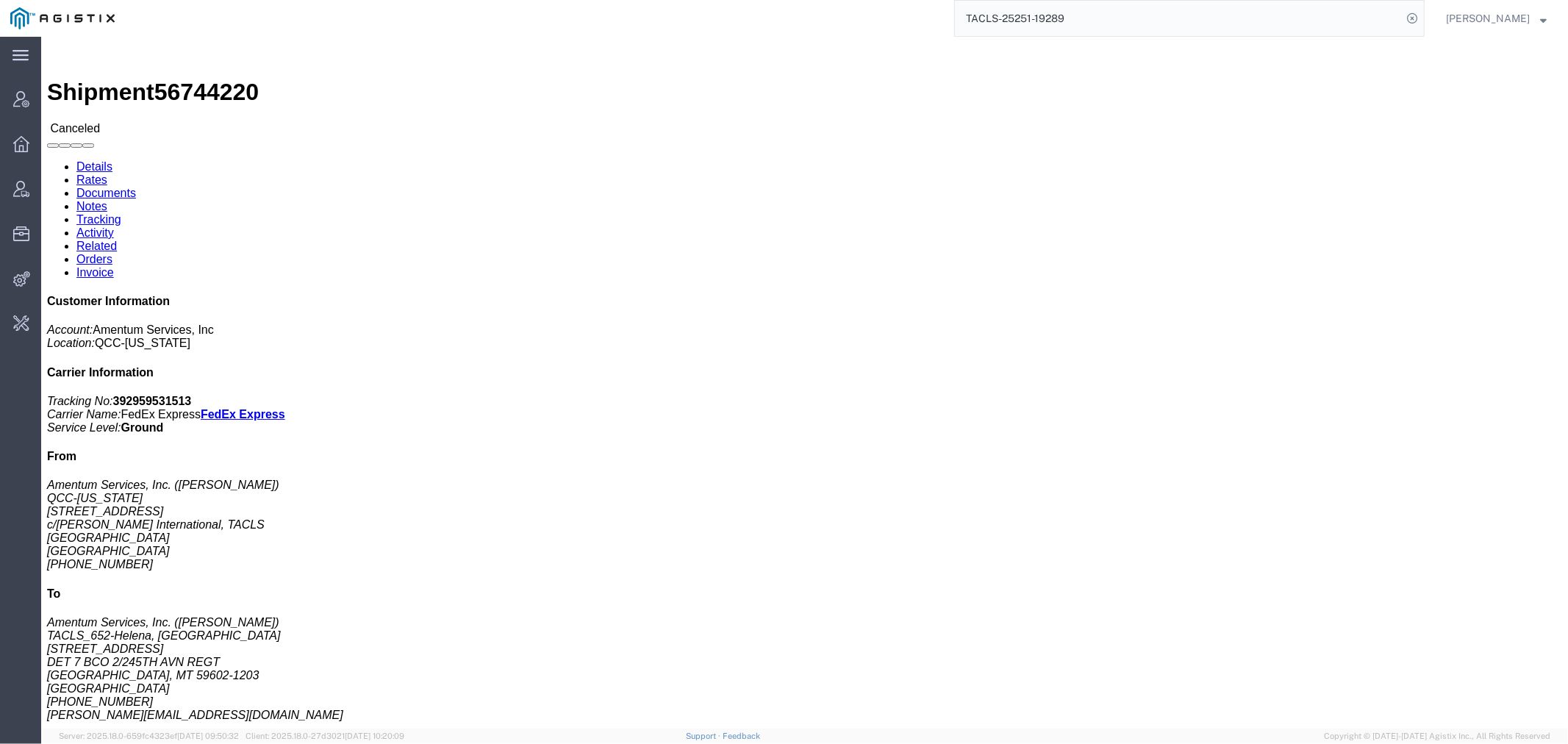
click span "56744220"
copy span "56744220"
drag, startPoint x: 1138, startPoint y: 168, endPoint x: 1151, endPoint y: 167, distance: 13.0
click p "Customer Ref: DCO-25251-167859 Booking Number: DCO-25251-167859 Project Number:…"
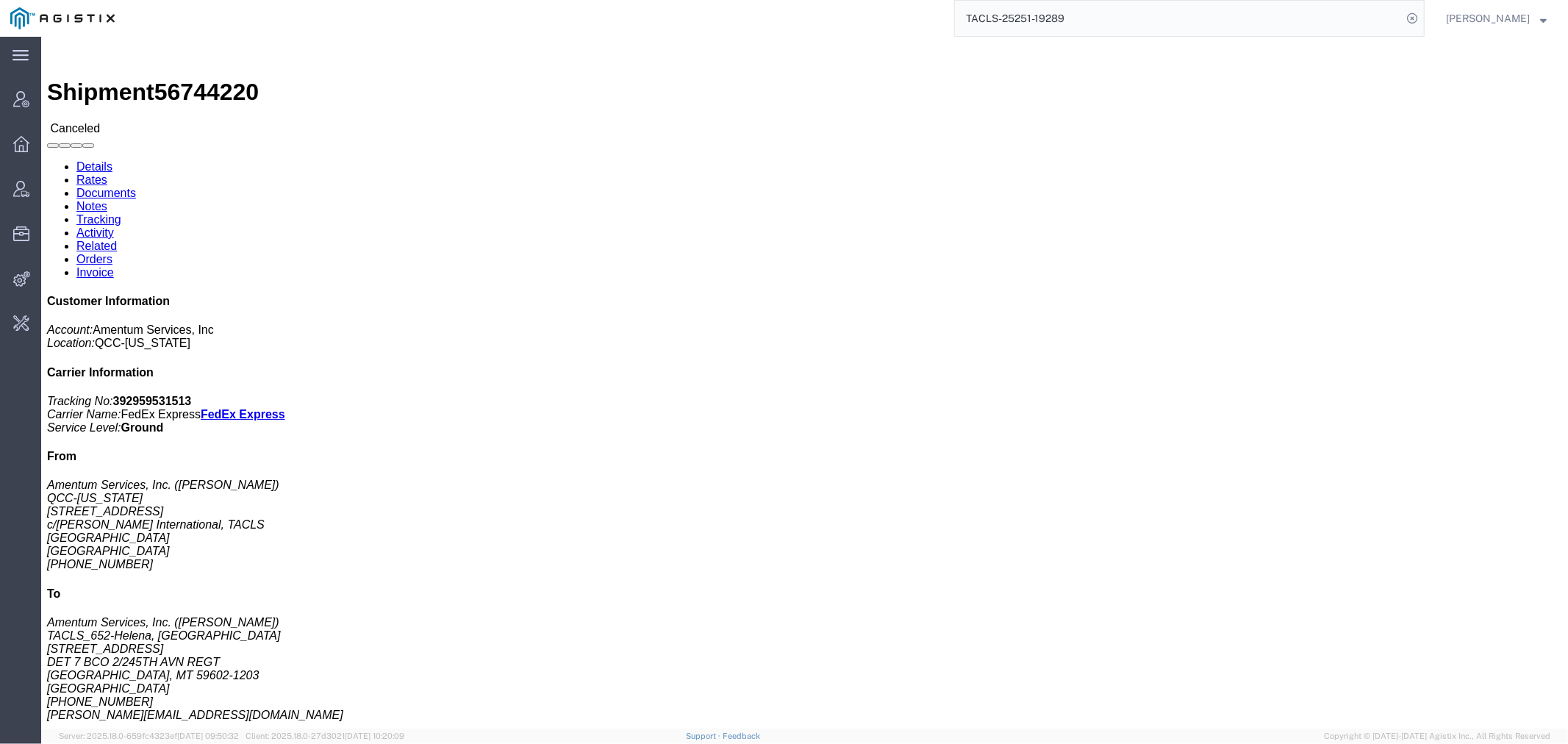
drag, startPoint x: 1119, startPoint y: 24, endPoint x: 726, endPoint y: 35, distance: 393.2
click at [799, 27] on div "TACLS-25251-19289" at bounding box center [774, 18] width 1300 height 37
paste input "56744220"
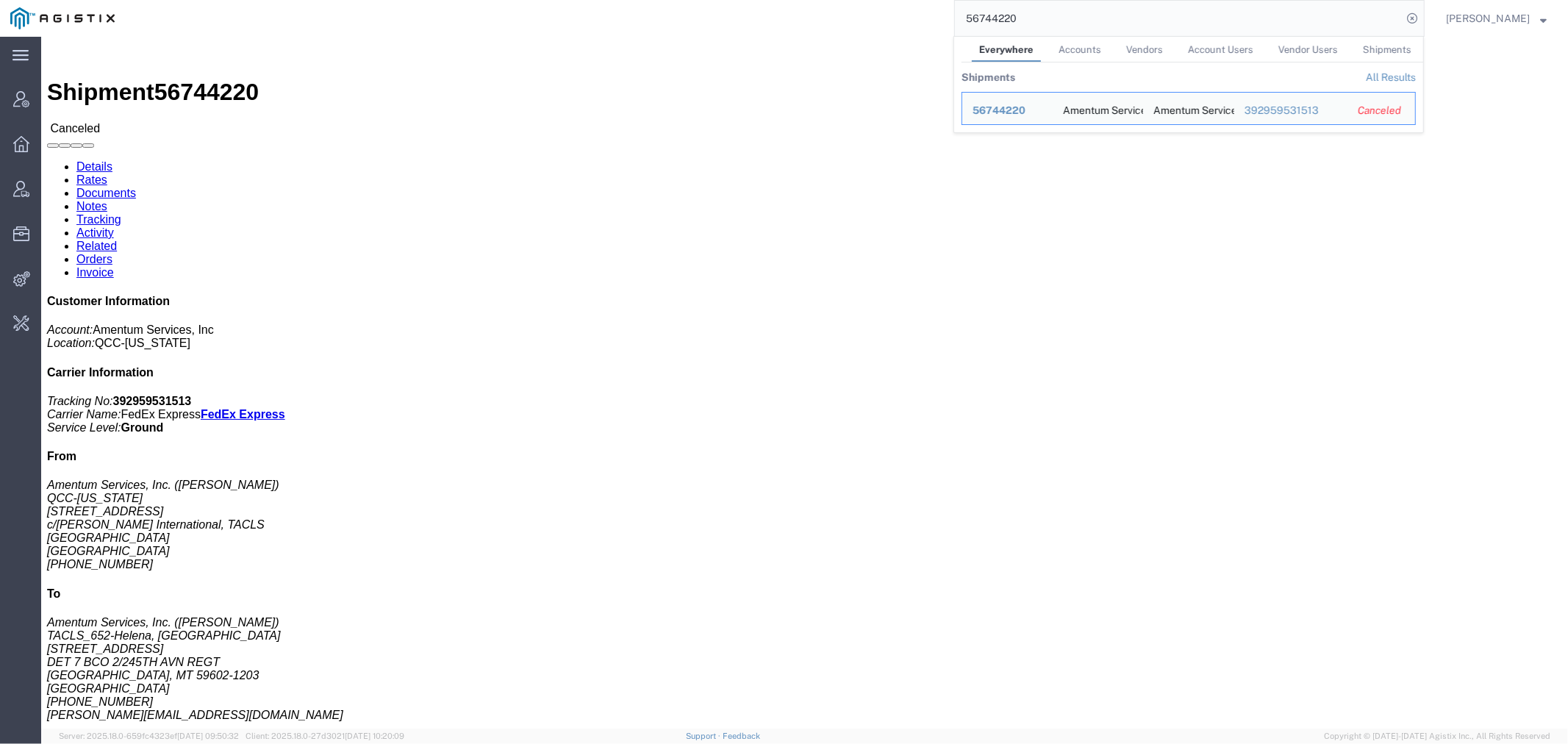
drag, startPoint x: 1091, startPoint y: 13, endPoint x: 738, endPoint y: 11, distance: 353.0
click at [832, 13] on div "56744220 Everywhere Accounts Vendors Account Users Vendor Users Shipments Shipm…" at bounding box center [774, 18] width 1300 height 37
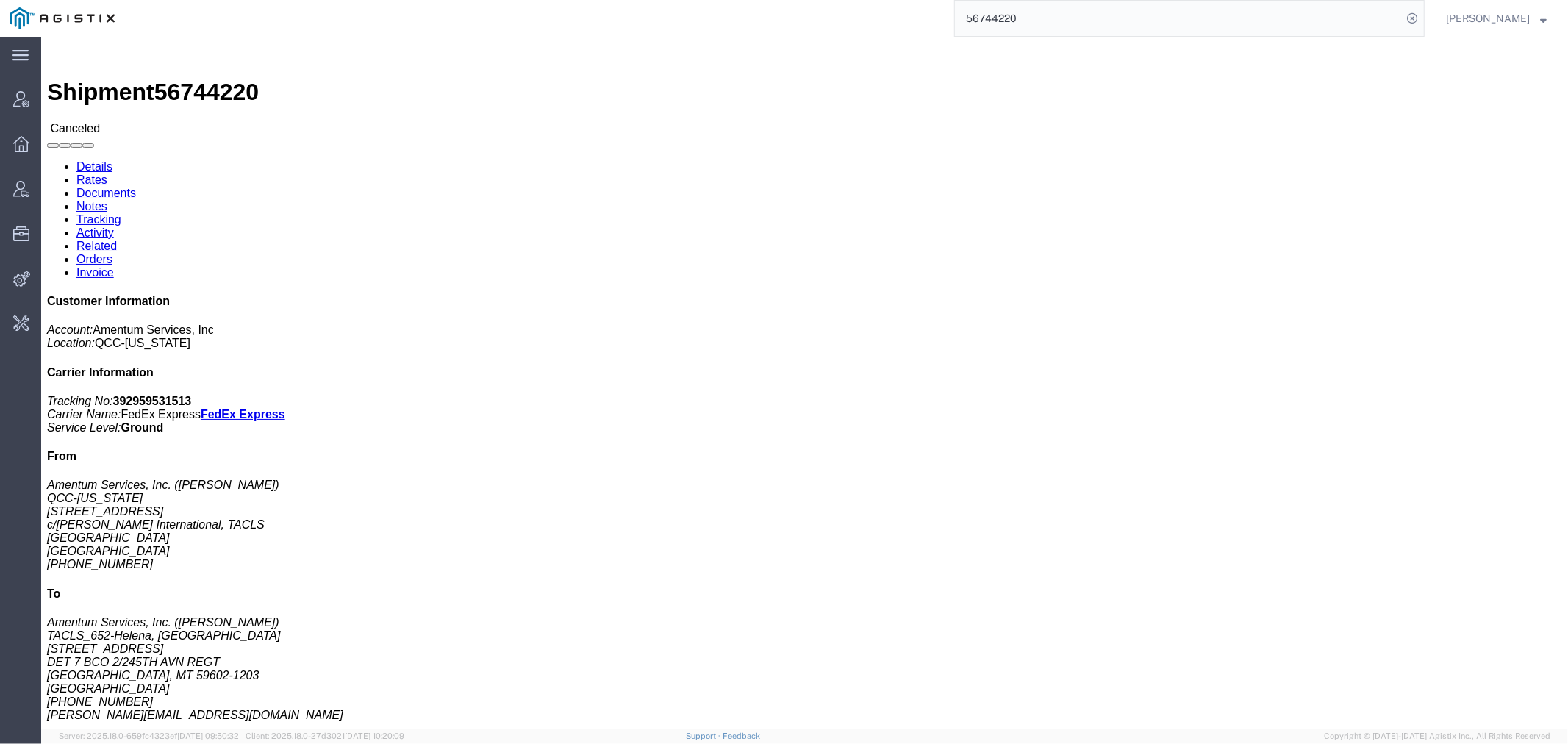
paste input "3526"
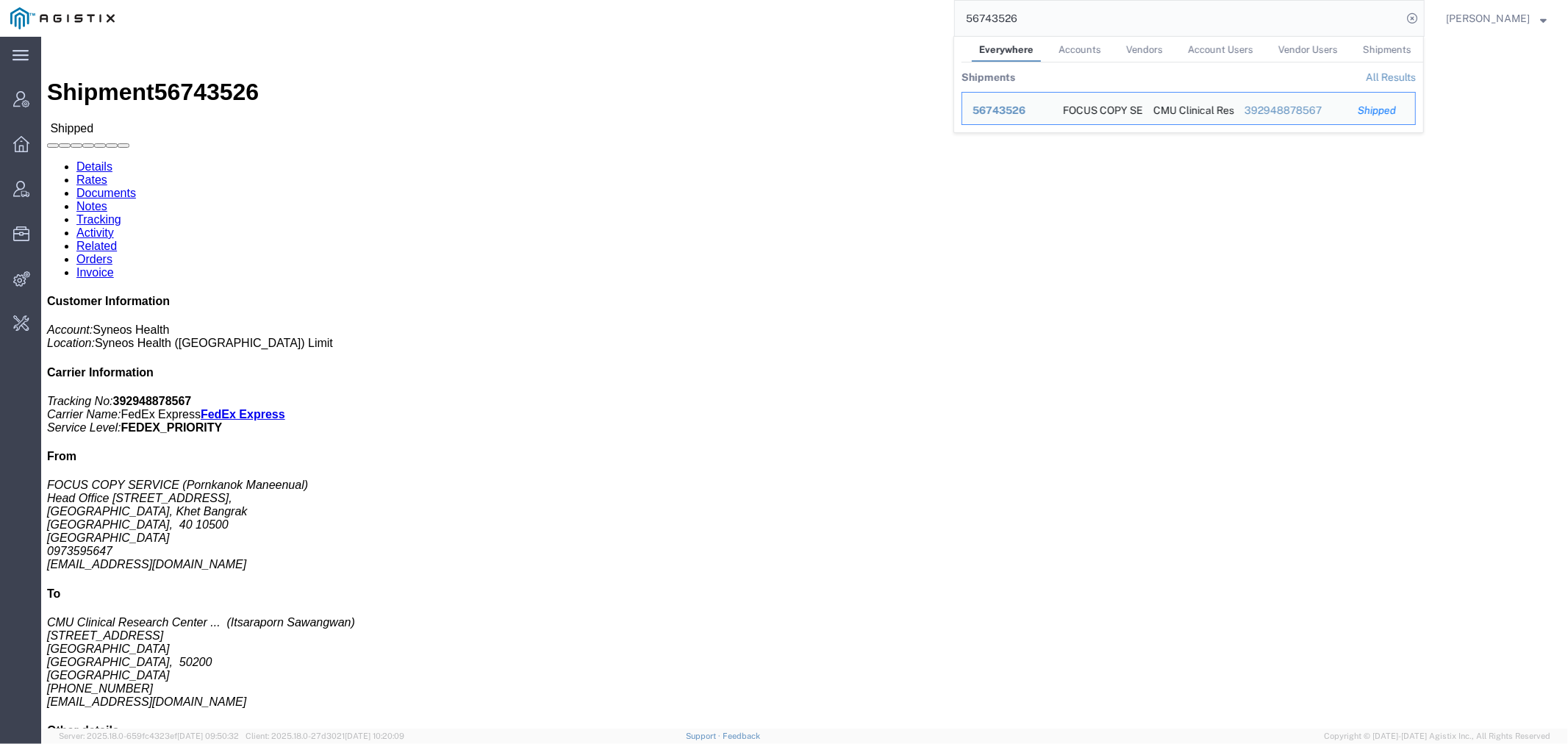
drag, startPoint x: 1054, startPoint y: 8, endPoint x: 822, endPoint y: 14, distance: 232.1
click at [822, 14] on div "56743526 Everywhere Accounts Vendors Account Users Vendor Users Shipments Shipm…" at bounding box center [774, 18] width 1300 height 37
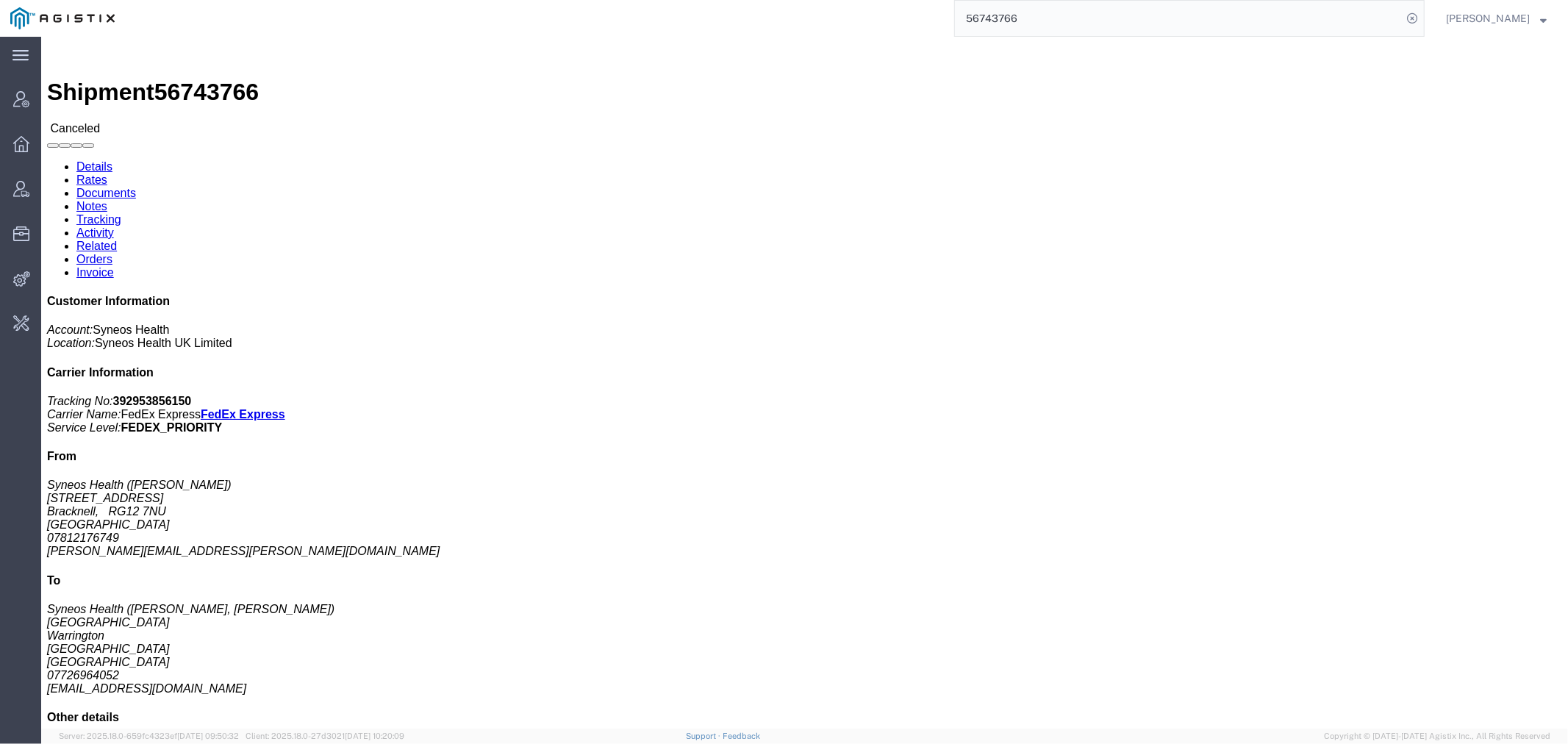
click at [793, 23] on div "56743766" at bounding box center [774, 18] width 1300 height 37
paste input "113485"
type input "113485"
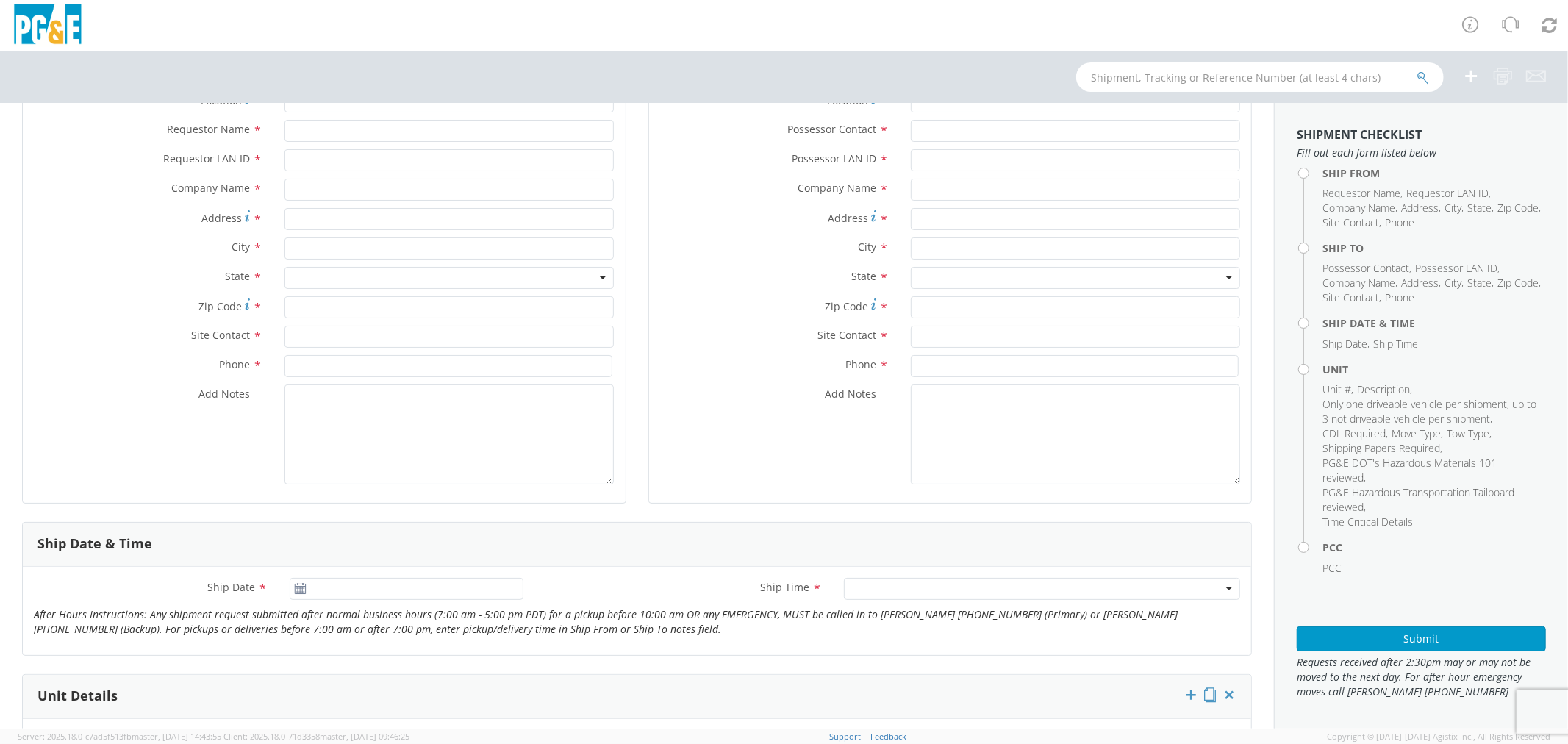
scroll to position [408, 0]
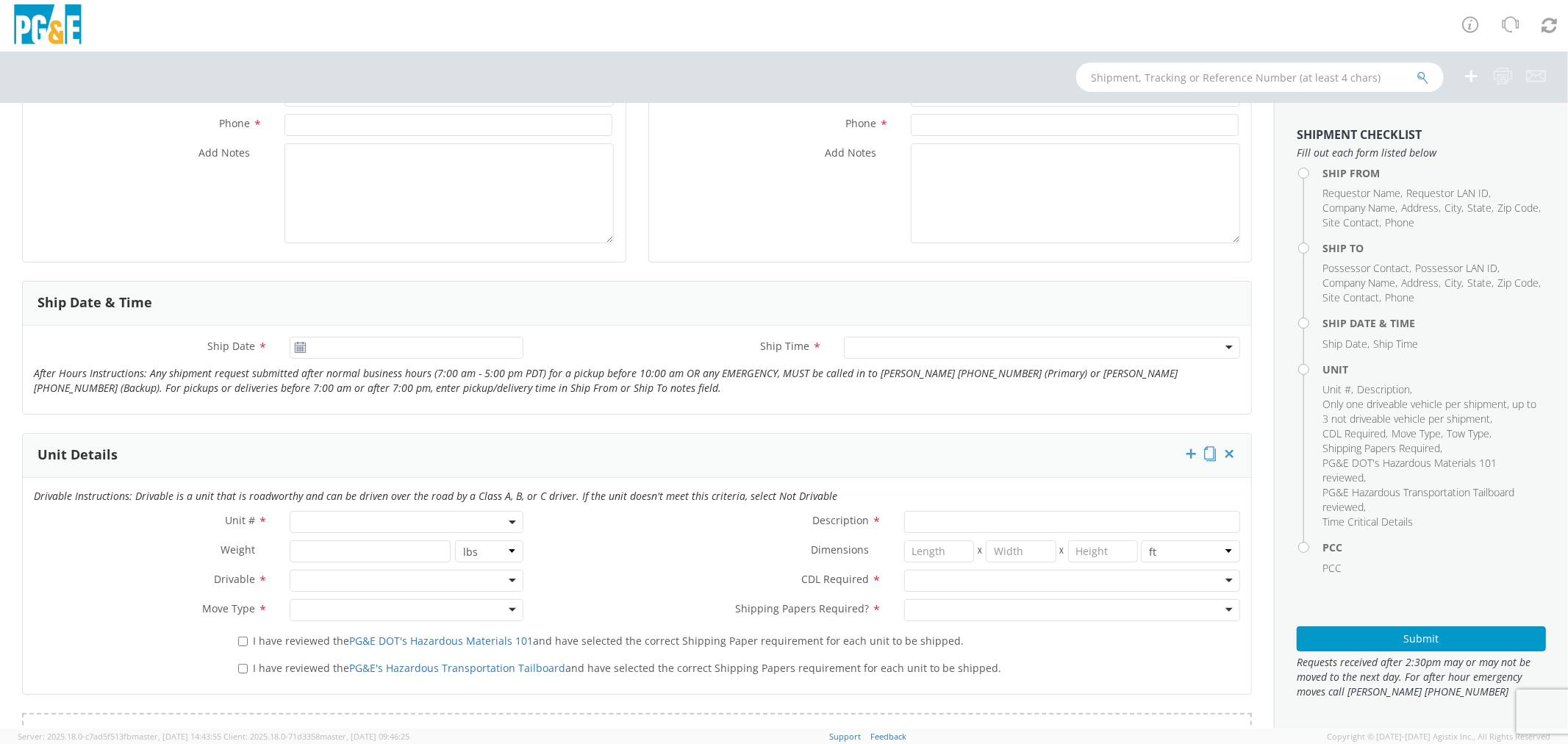
click at [355, 524] on span at bounding box center [407, 522] width 234 height 22
click at [356, 542] on input "search" at bounding box center [406, 546] width 225 height 22
paste input "4AN3685"
type input "4AN3685"
select select "Other"
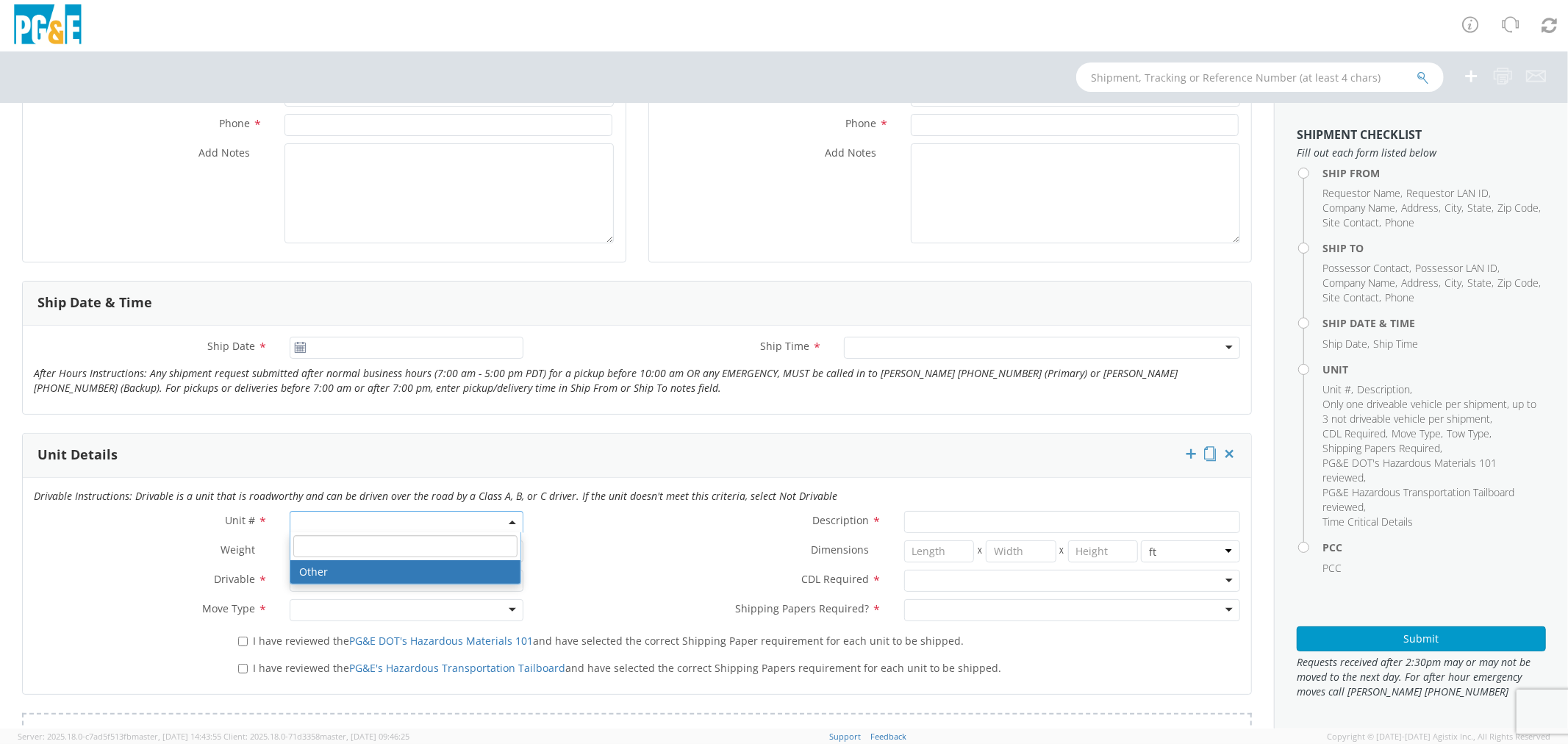
select select "? undefined:undefined ?"
drag, startPoint x: 347, startPoint y: 517, endPoint x: 192, endPoint y: 505, distance: 155.5
click at [192, 505] on div "Drivable Instructions: Drivable is a unit that is roadworthy and can be driven …" at bounding box center [637, 586] width 1228 height 217
click at [329, 517] on span "Other" at bounding box center [407, 522] width 217 height 14
click at [333, 527] on span "Other" at bounding box center [407, 522] width 217 height 14
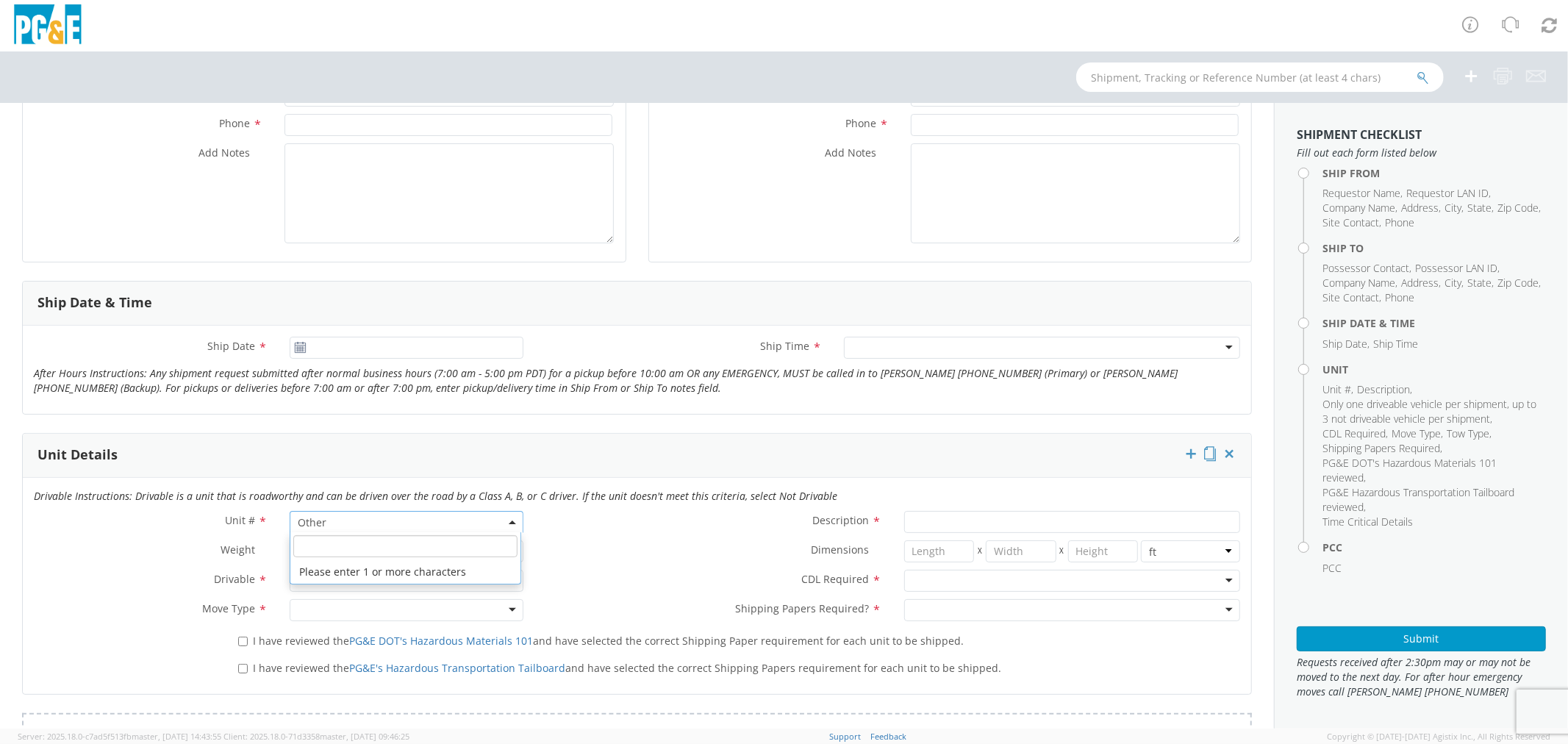
click at [333, 543] on input "search" at bounding box center [406, 546] width 225 height 22
paste input "4AN3685"
type input "4AN3685"
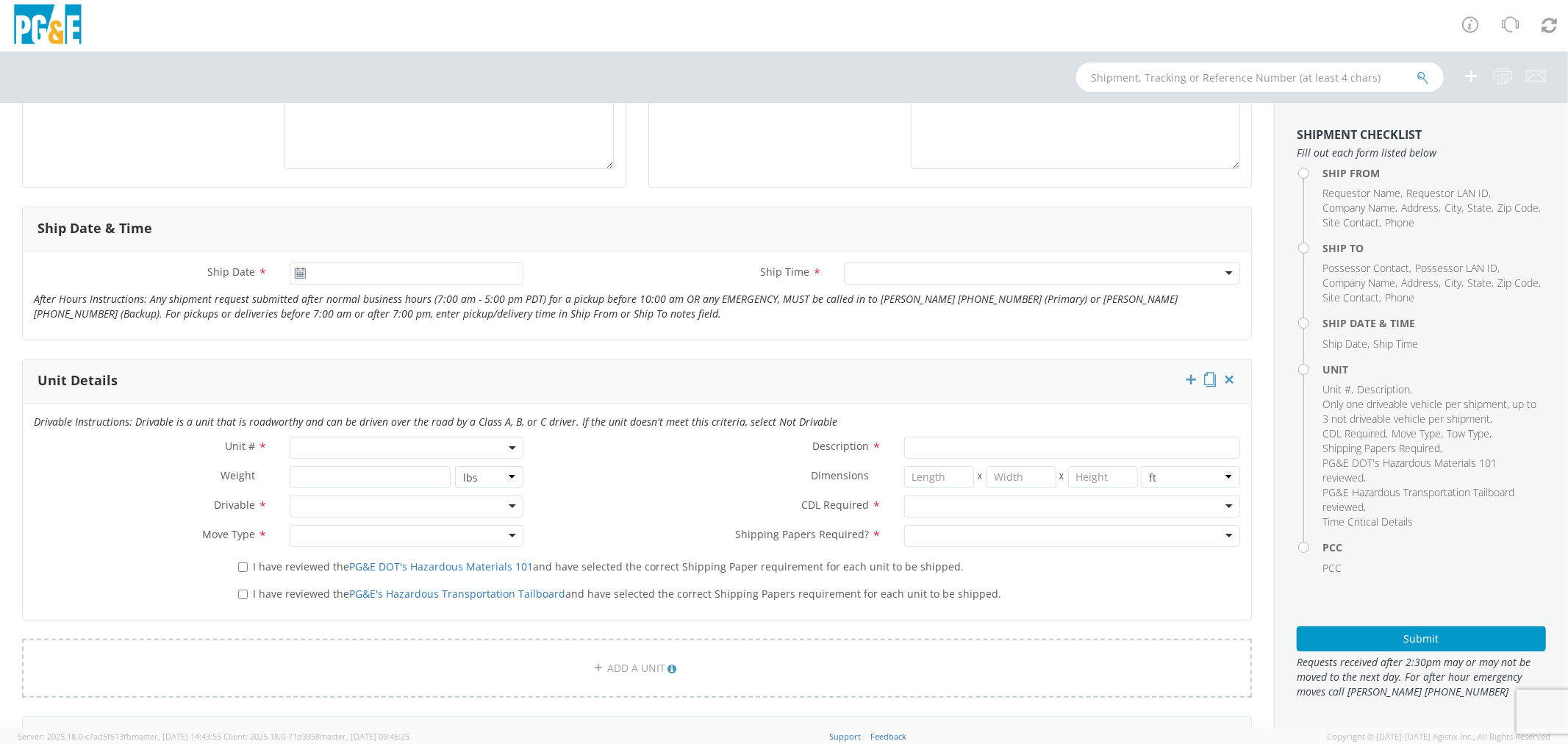
scroll to position [572, 0]
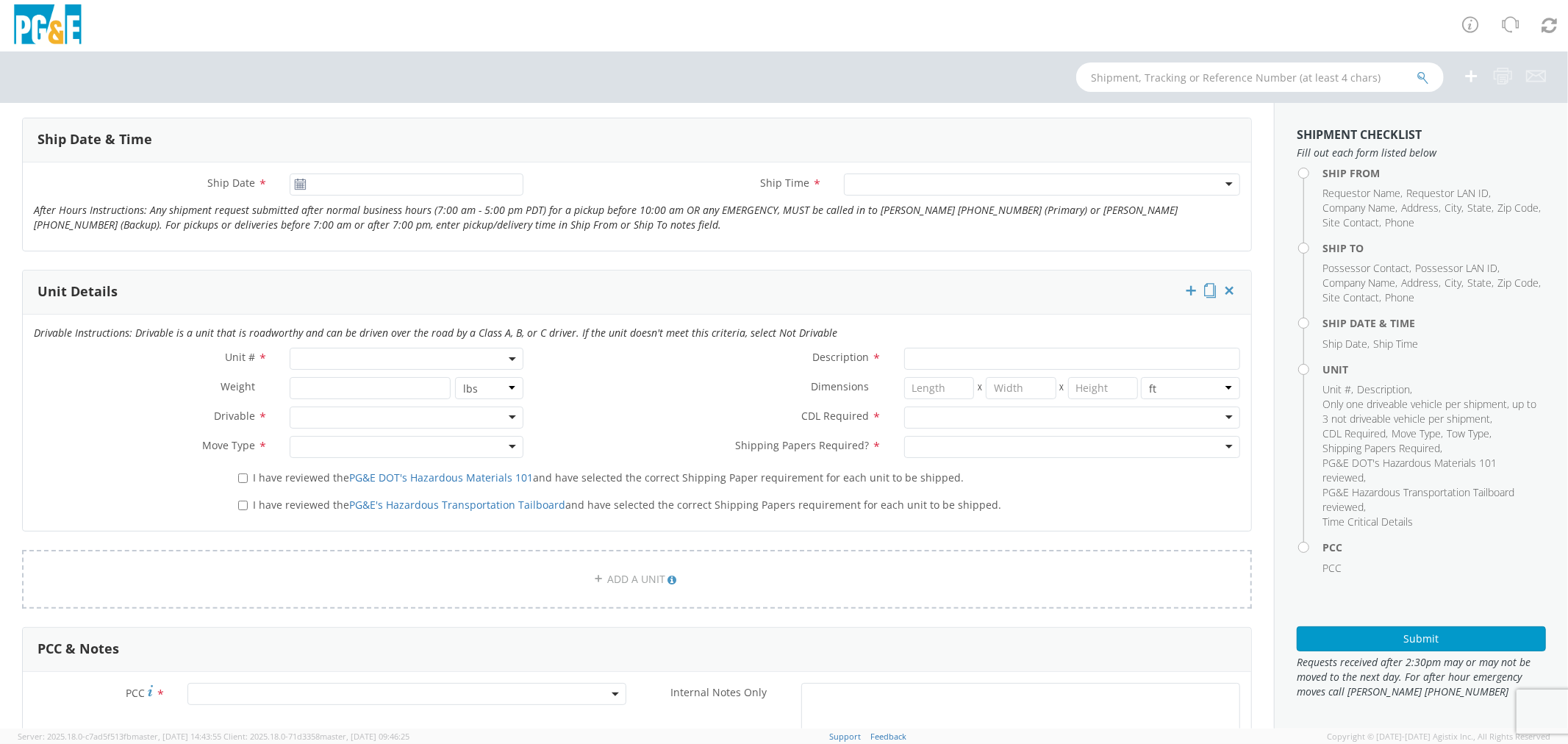
click at [306, 357] on span at bounding box center [407, 359] width 234 height 22
click at [313, 385] on input "search" at bounding box center [406, 383] width 225 height 22
paste input "B14398"
type input "B14398"
type input "TRAILER; MISC EQUIPMENT"
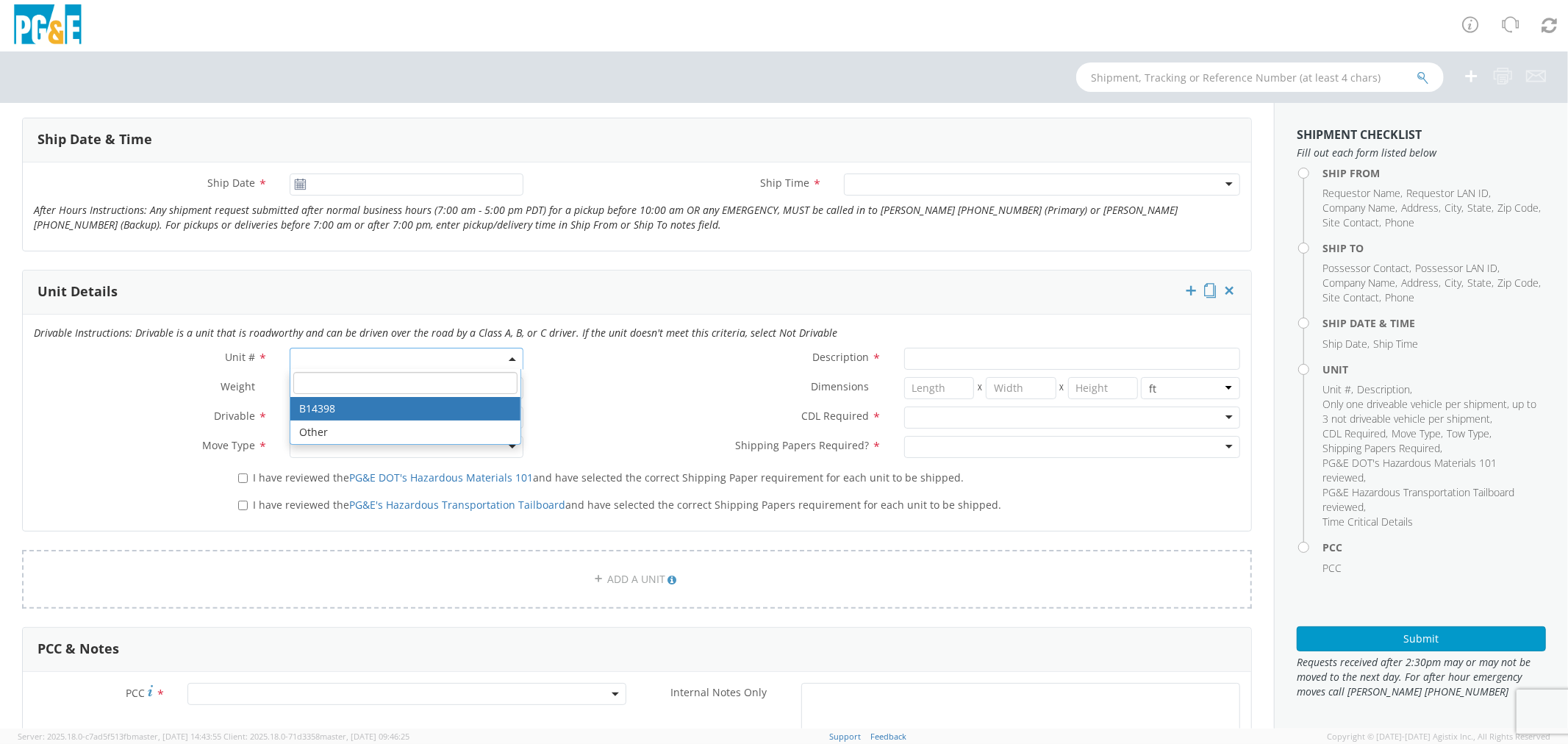
type input "7700"
select select "B14398"
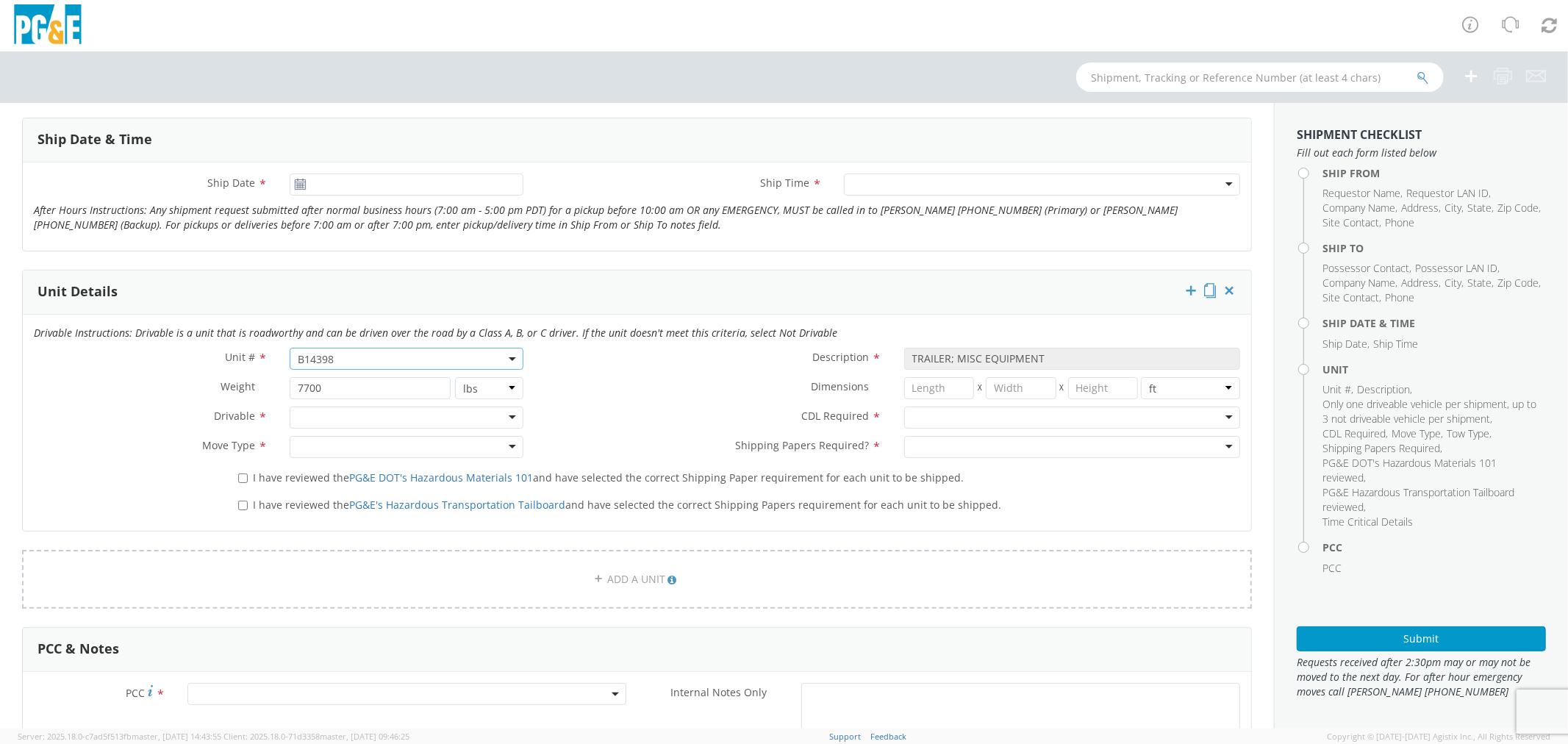
click at [385, 348] on span "B14398" at bounding box center [407, 359] width 234 height 22
click at [353, 376] on input "search" at bounding box center [406, 383] width 225 height 22
paste input "B16560"
type input "B16560"
